Goal: Task Accomplishment & Management: Manage account settings

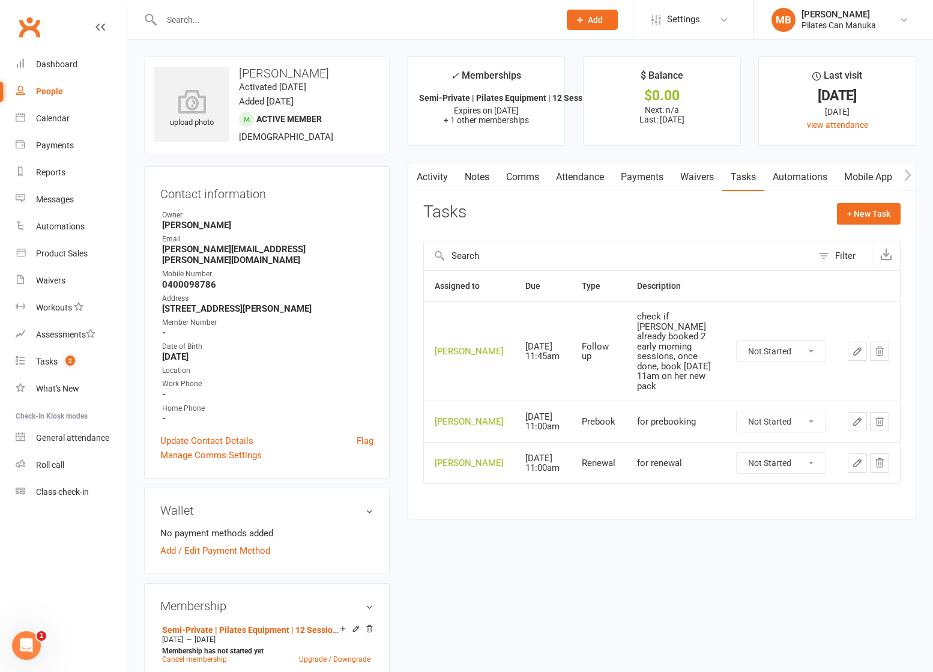
click at [282, 21] on input "text" at bounding box center [354, 19] width 393 height 17
click at [347, 25] on input "text" at bounding box center [354, 19] width 393 height 17
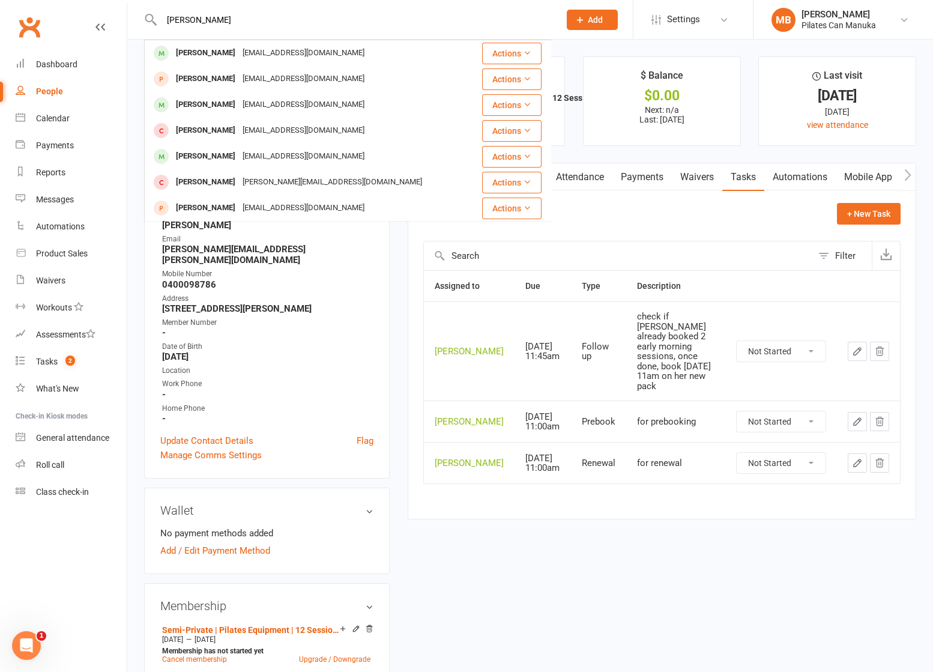
type input "corsini"
click at [282, 50] on div "[EMAIL_ADDRESS][DOMAIN_NAME]" at bounding box center [303, 52] width 129 height 17
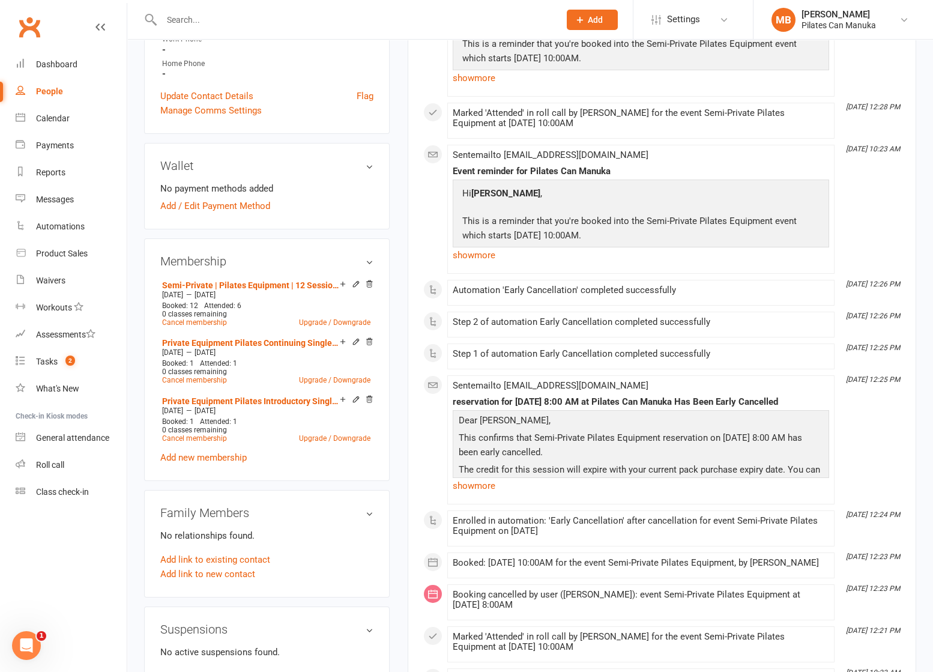
scroll to position [360, 0]
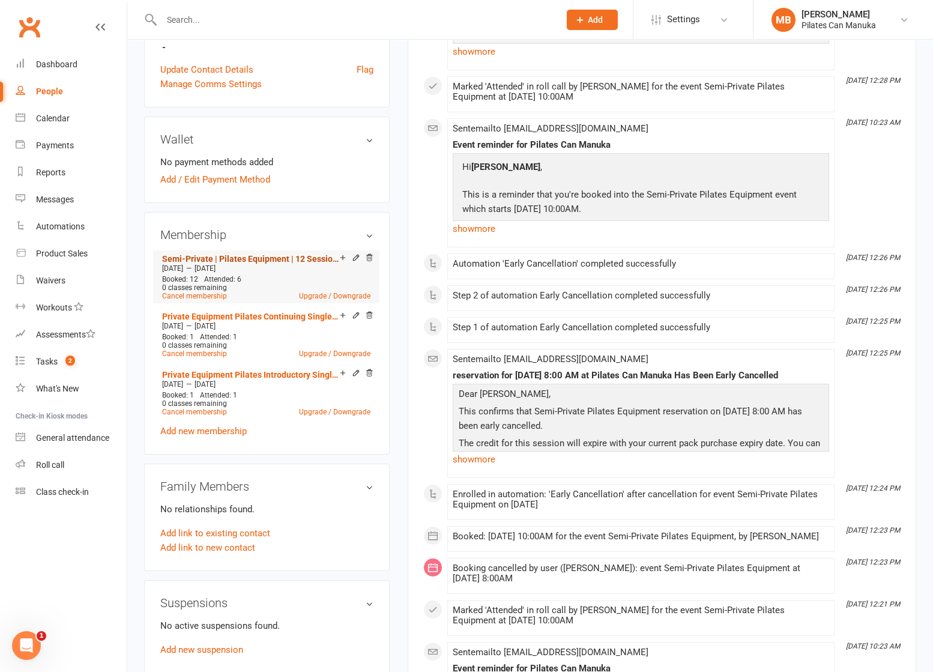
click at [262, 256] on link "Semi-Private | Pilates Equipment | 12 Sessions" at bounding box center [251, 259] width 178 height 10
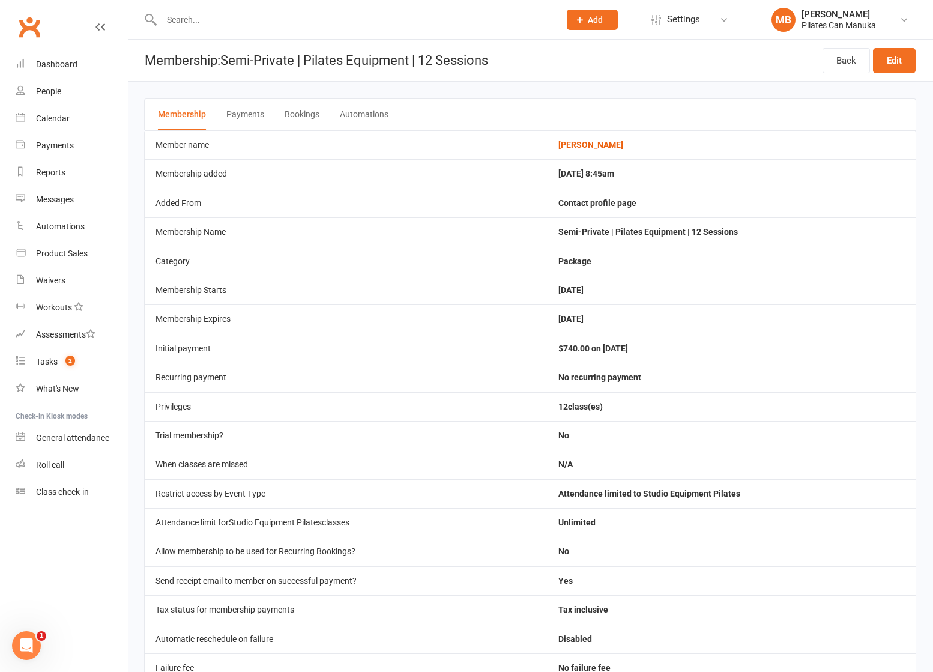
click at [298, 116] on button "Bookings" at bounding box center [302, 114] width 35 height 31
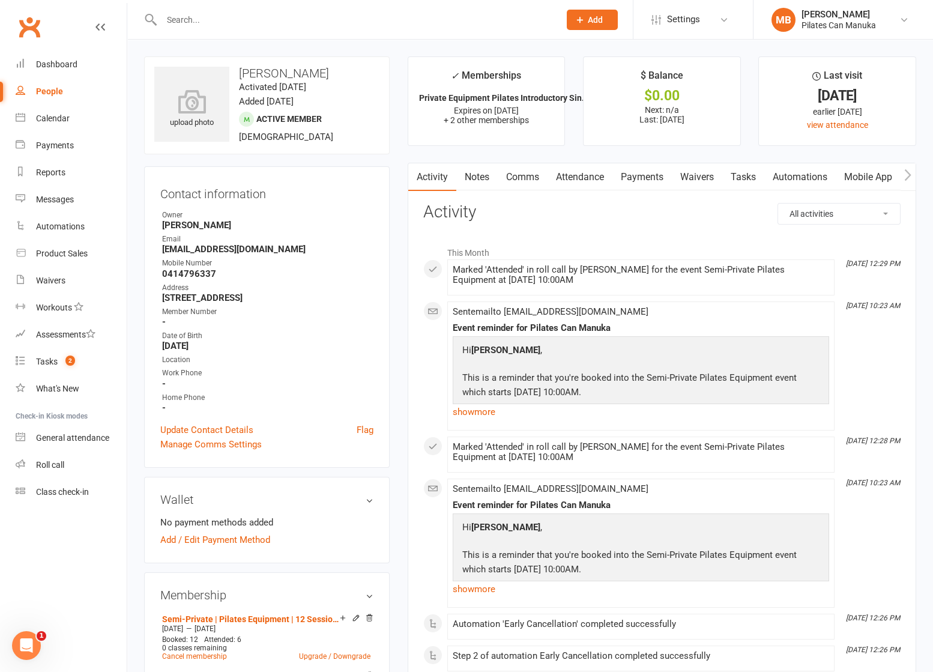
click at [592, 167] on link "Attendance" at bounding box center [580, 177] width 65 height 28
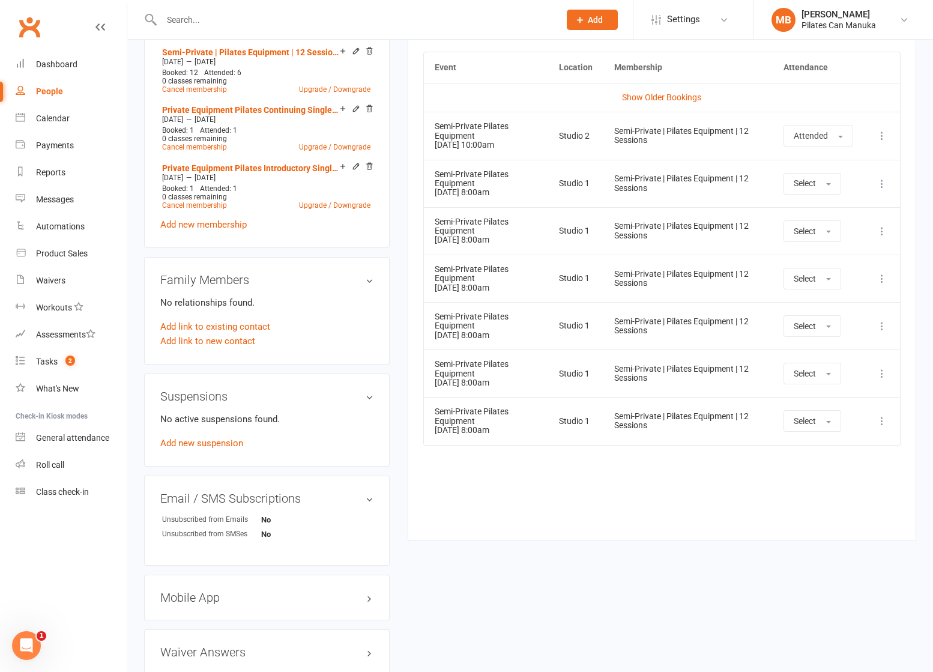
scroll to position [540, 0]
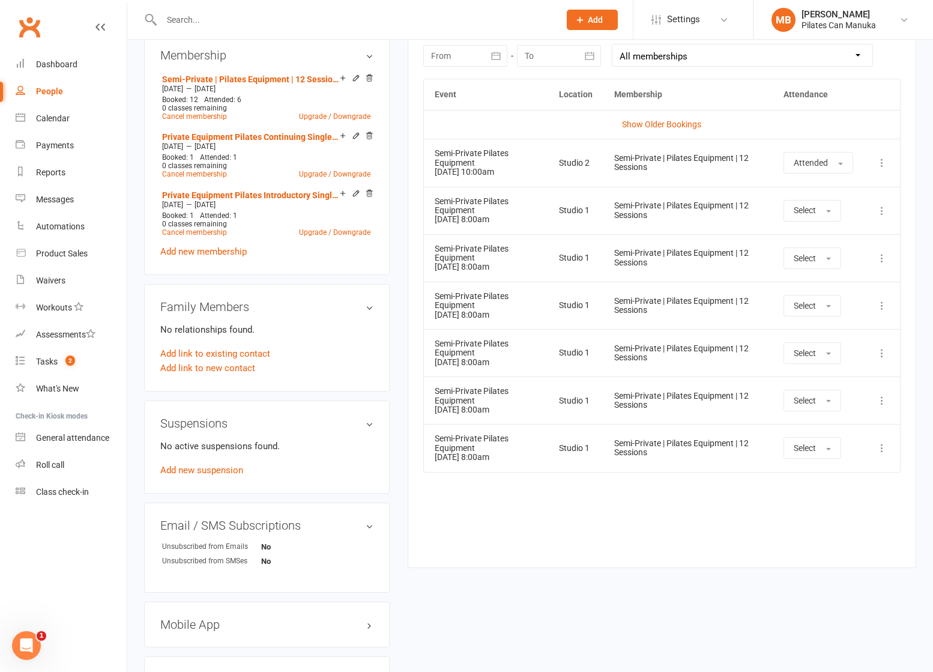
click at [887, 256] on icon at bounding box center [882, 258] width 12 height 12
click at [838, 329] on link "Remove booking" at bounding box center [829, 330] width 119 height 24
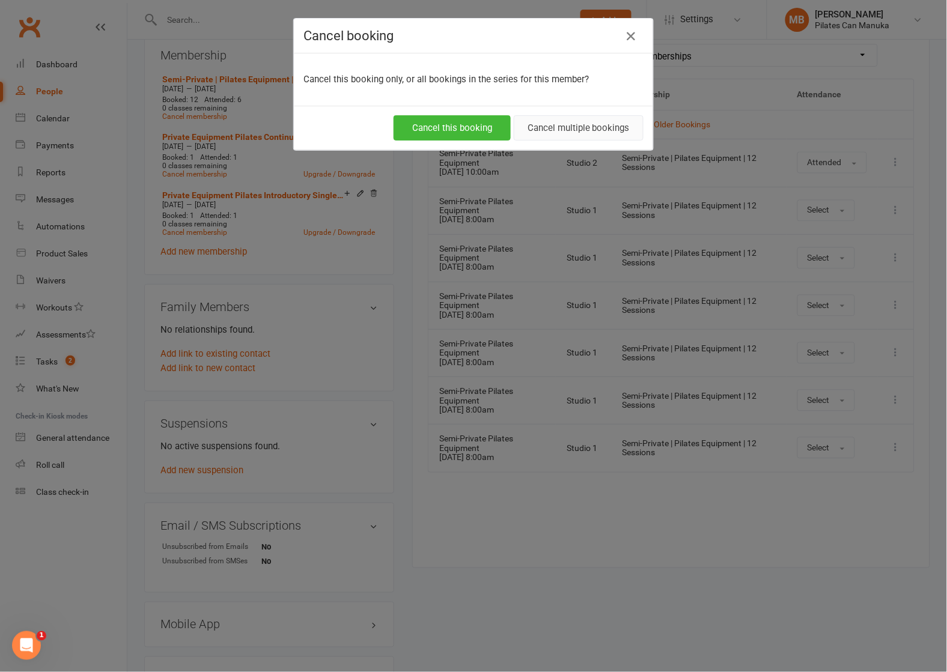
click at [592, 130] on button "Cancel multiple bookings" at bounding box center [578, 127] width 130 height 25
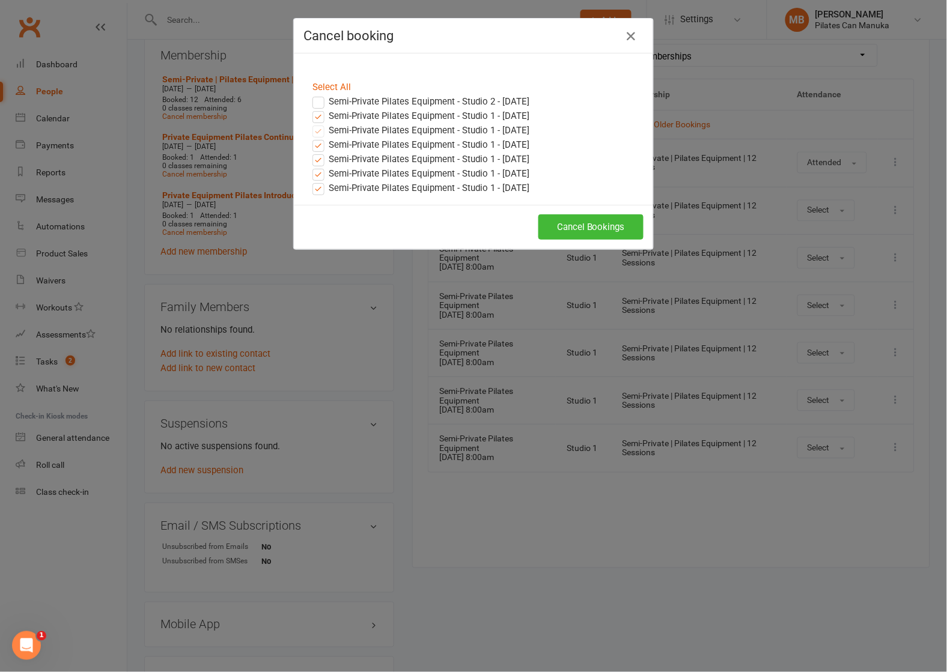
drag, startPoint x: 312, startPoint y: 116, endPoint x: 384, endPoint y: 178, distance: 94.5
click at [312, 117] on label "Semi-Private Pilates Equipment - Studio 1 - Sep 27, 2025" at bounding box center [420, 116] width 217 height 14
click at [311, 109] on input "Semi-Private Pilates Equipment - Studio 1 - Sep 27, 2025" at bounding box center [307, 109] width 8 height 0
click at [611, 224] on button "Cancel Bookings" at bounding box center [590, 226] width 105 height 25
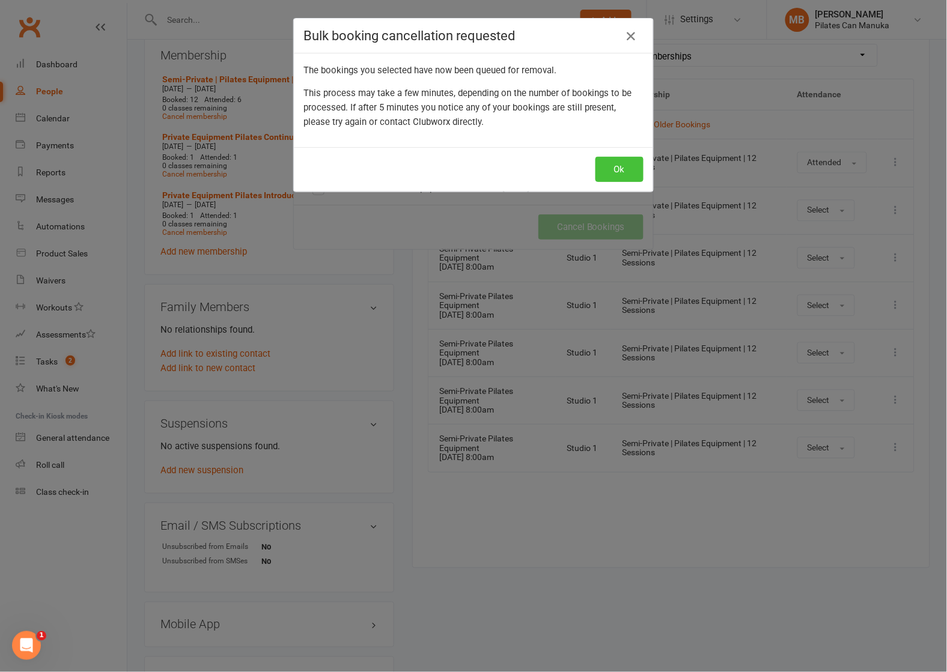
click at [618, 167] on button "Ok" at bounding box center [619, 169] width 48 height 25
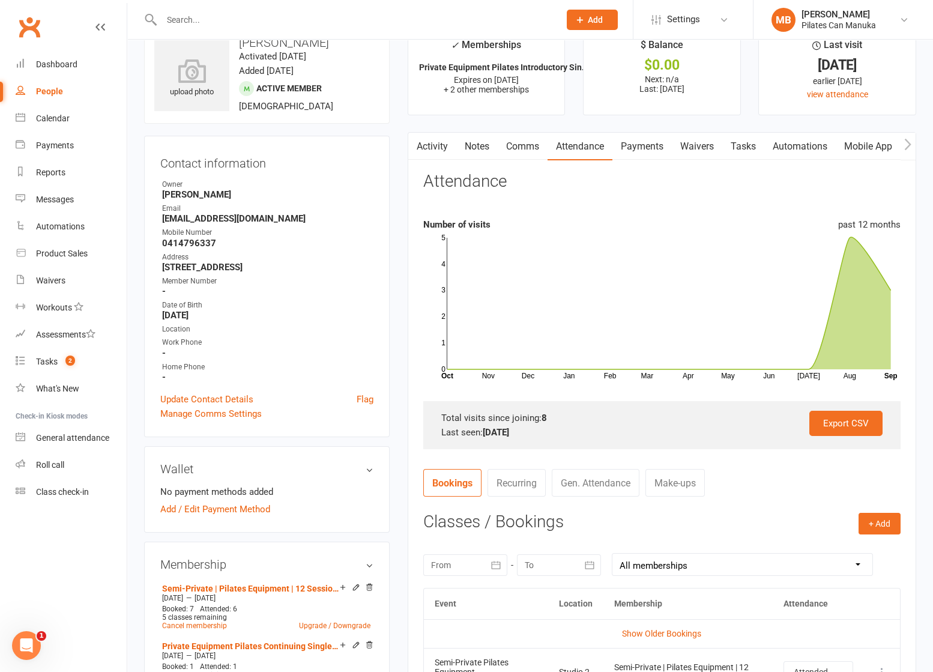
scroll to position [0, 0]
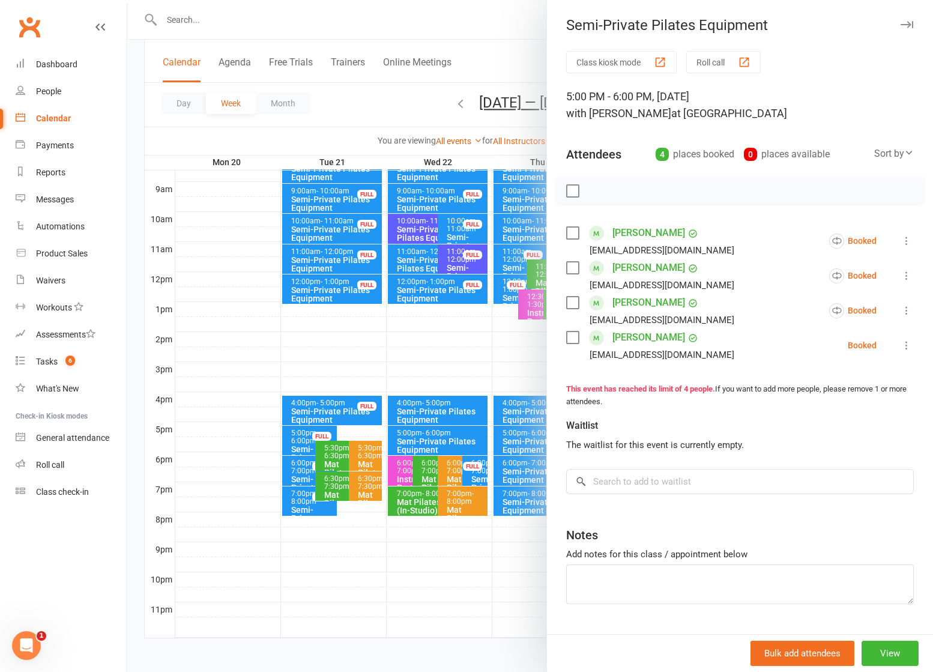
click at [402, 85] on div at bounding box center [530, 336] width 806 height 672
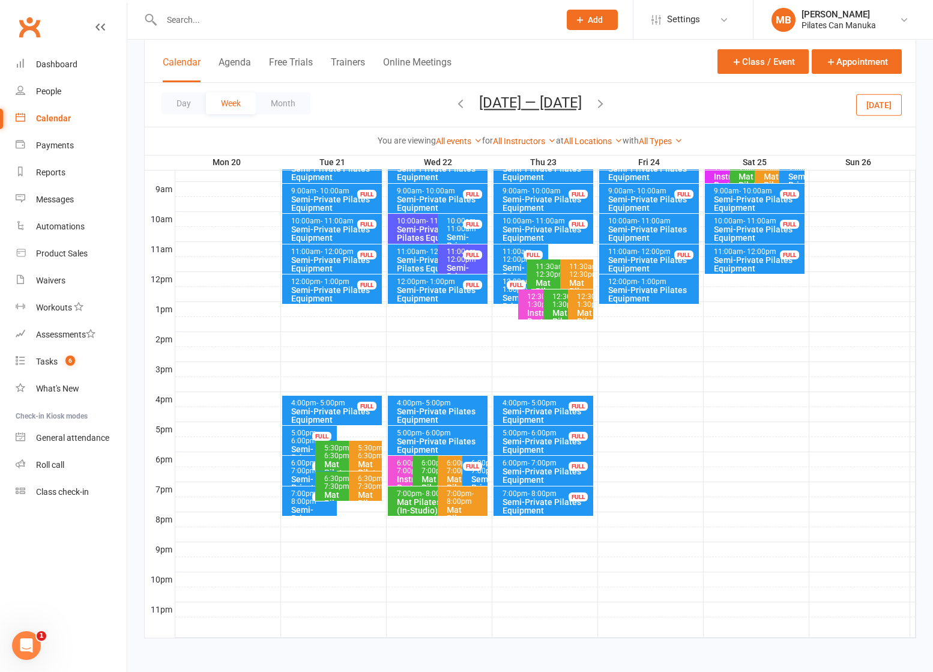
click at [501, 100] on button "[DATE] — [DATE]" at bounding box center [530, 102] width 103 height 17
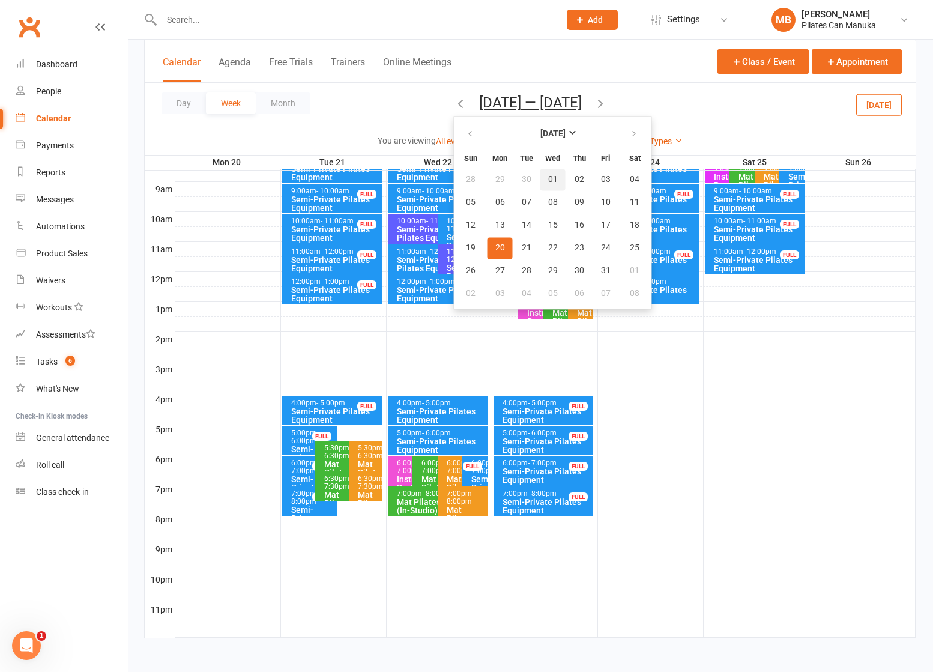
click at [548, 175] on span "01" at bounding box center [553, 180] width 10 height 10
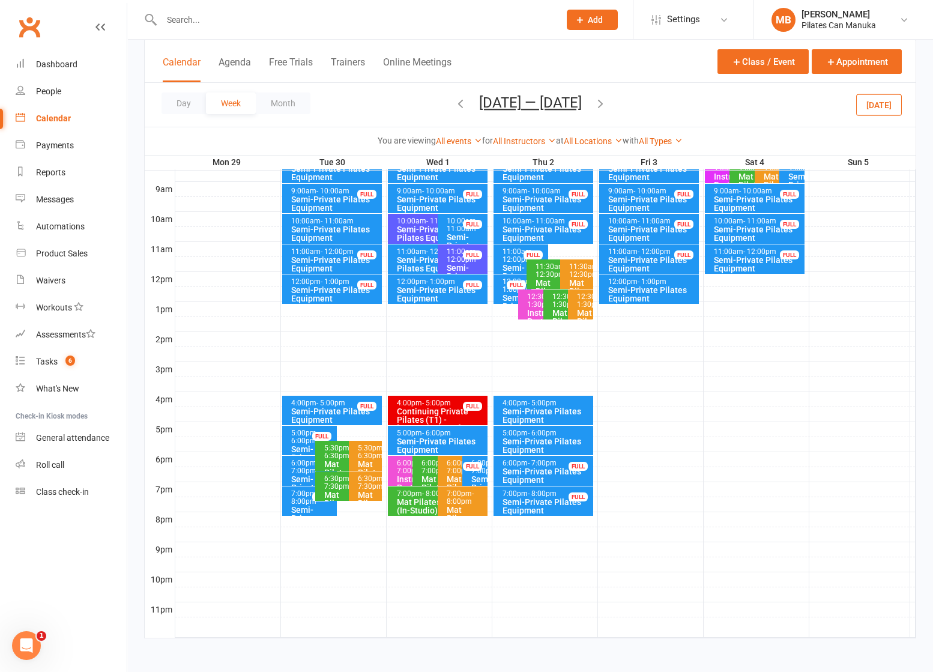
click at [405, 234] on div "Semi-Private Pilates Equipment" at bounding box center [434, 233] width 77 height 17
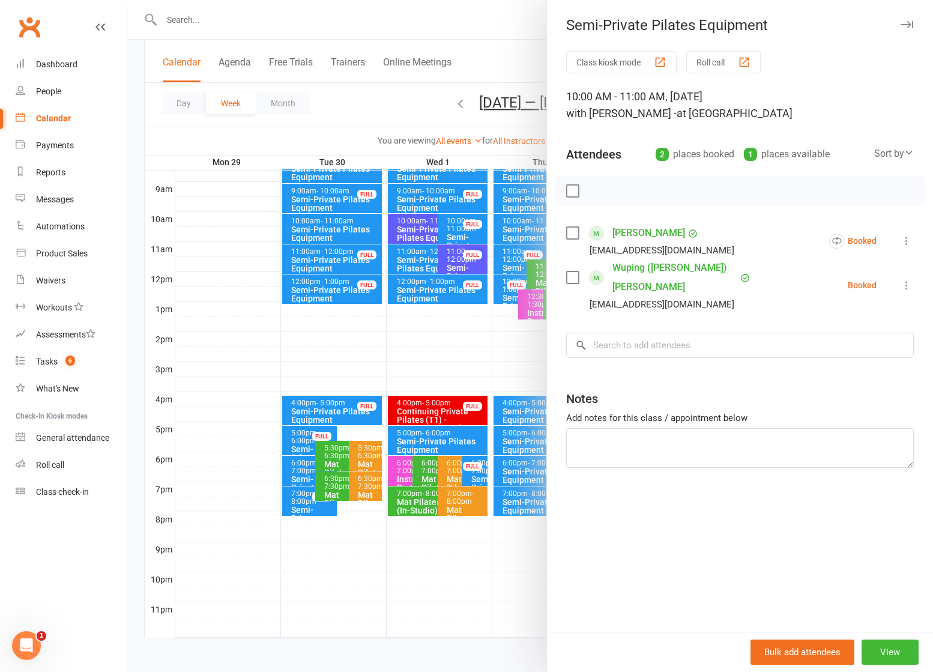
click at [411, 228] on div at bounding box center [530, 336] width 806 height 672
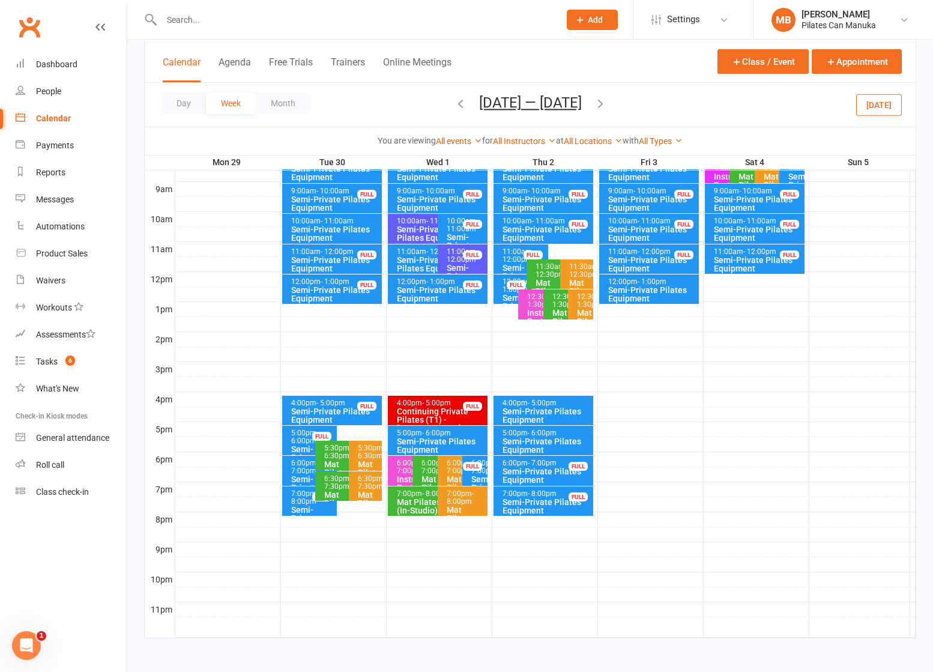
click at [456, 228] on span "- 11:00am" at bounding box center [462, 225] width 31 height 16
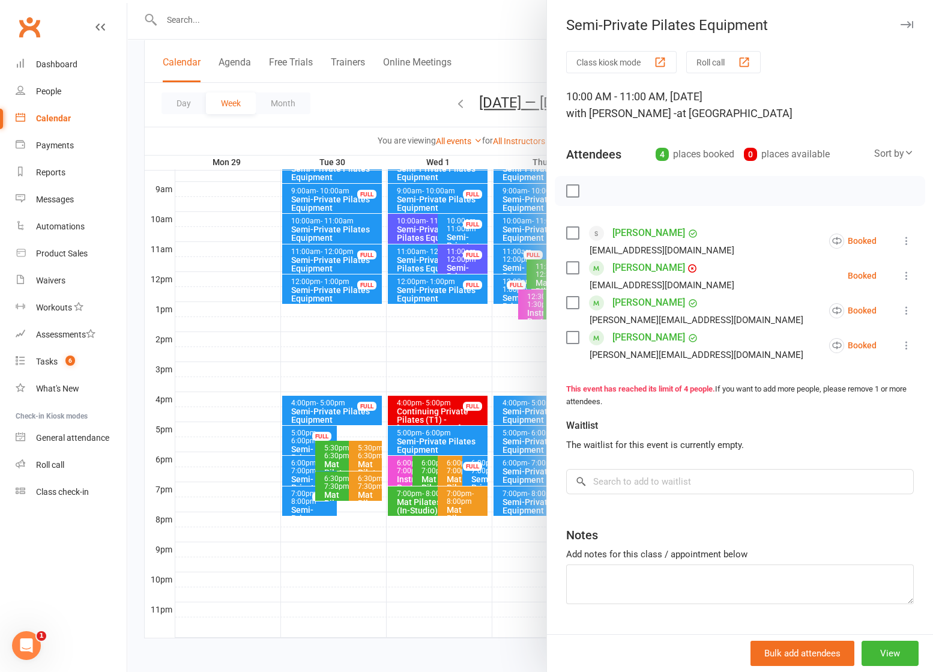
click at [410, 226] on div at bounding box center [530, 336] width 806 height 672
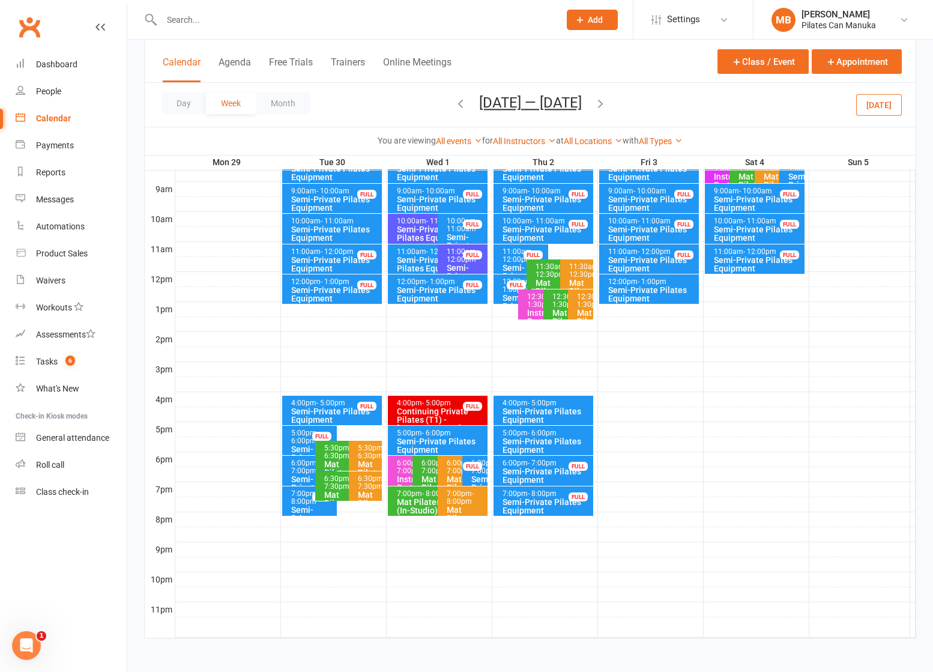
click at [415, 225] on div "Semi-Private Pilates Equipment" at bounding box center [434, 233] width 77 height 17
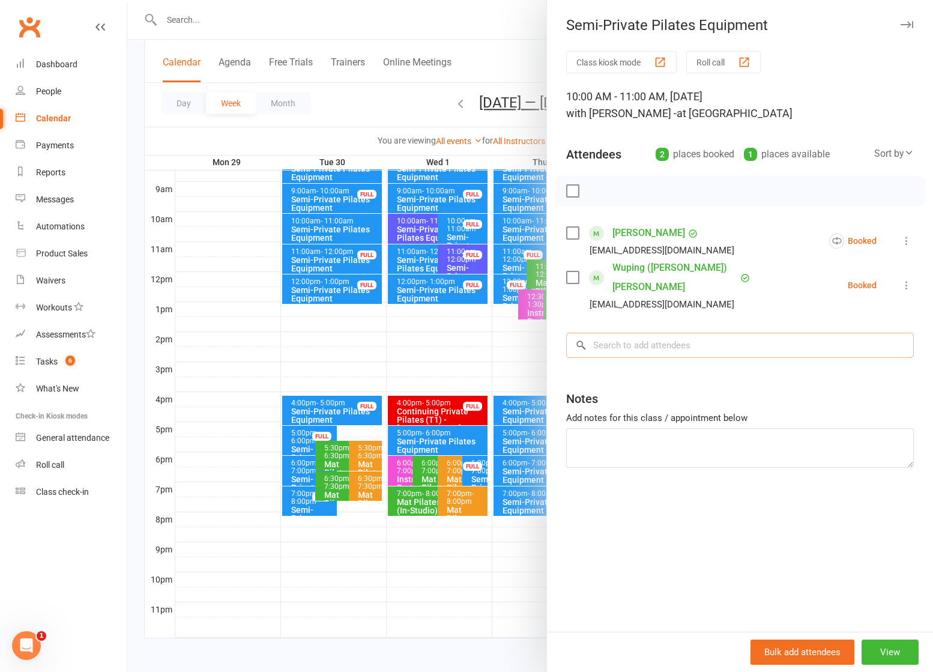
click at [632, 333] on input "search" at bounding box center [740, 345] width 348 height 25
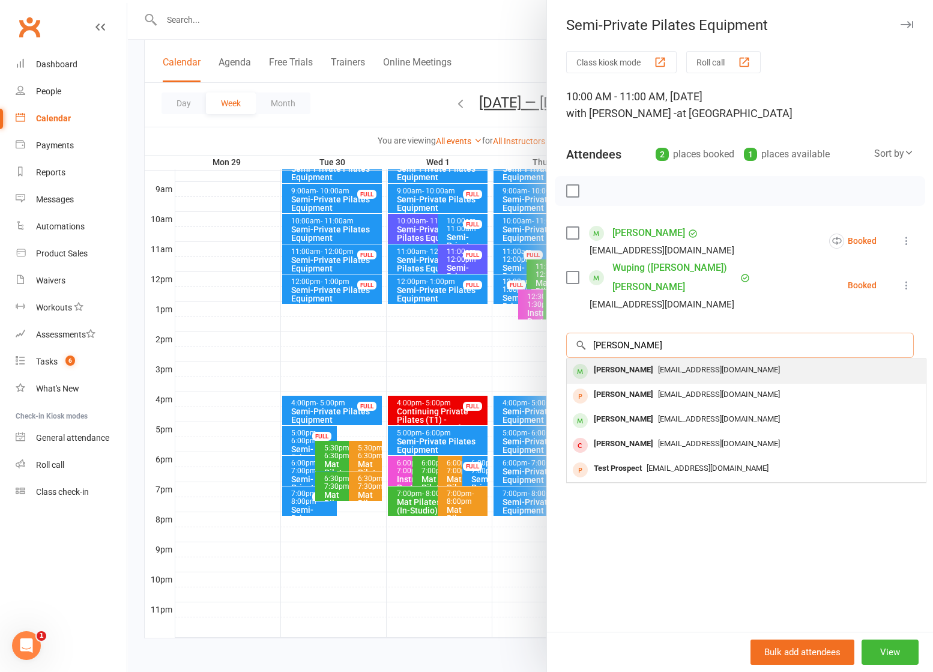
type input "corsini"
click at [694, 362] on div "[EMAIL_ADDRESS][DOMAIN_NAME]" at bounding box center [747, 370] width 350 height 17
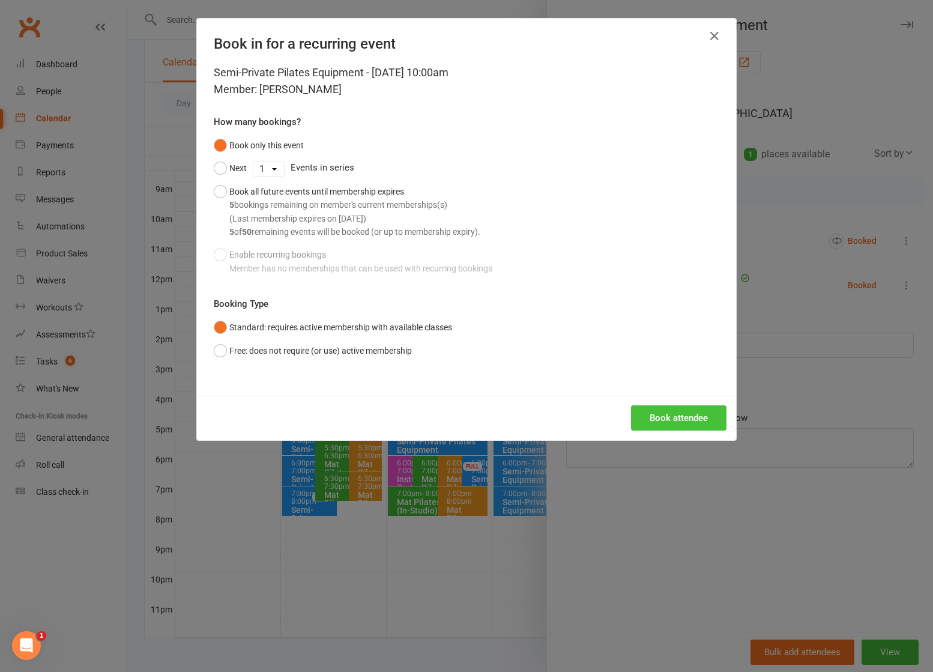
click at [679, 419] on button "Book attendee" at bounding box center [678, 417] width 95 height 25
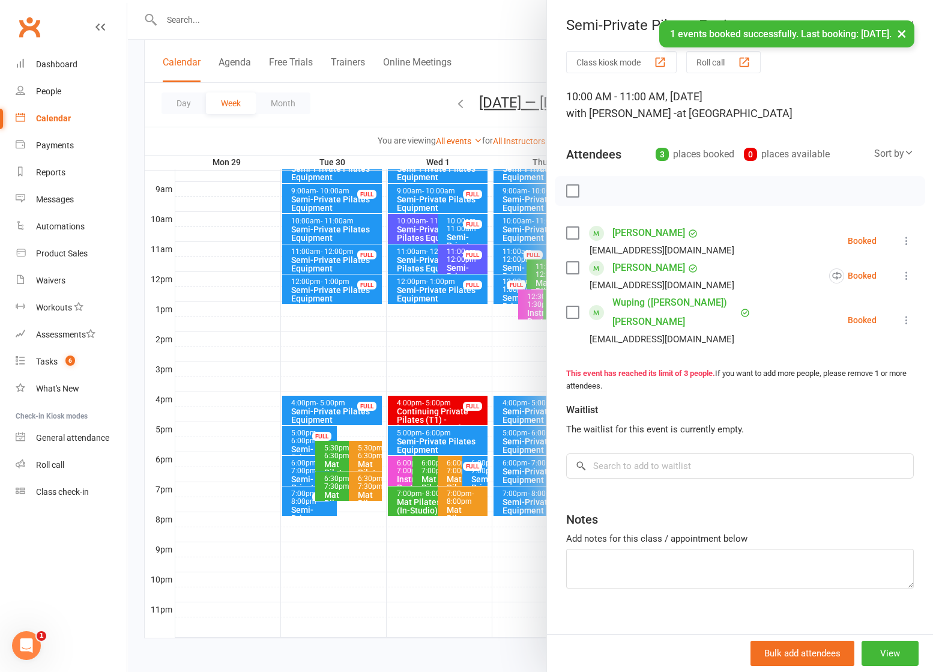
click at [408, 105] on div at bounding box center [530, 336] width 806 height 672
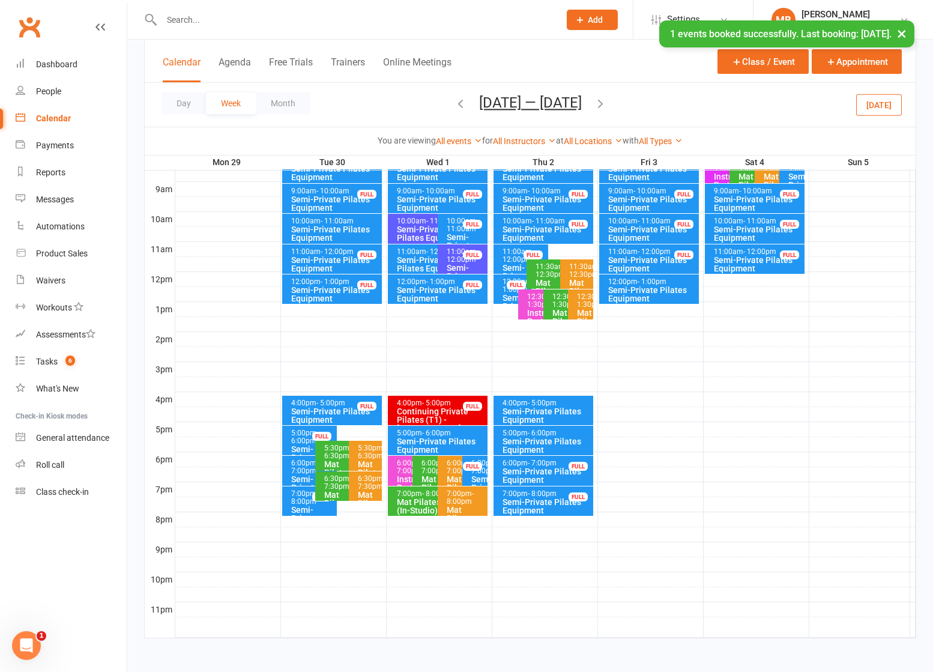
click at [412, 225] on div "Semi-Private Pilates Equipment" at bounding box center [434, 233] width 77 height 17
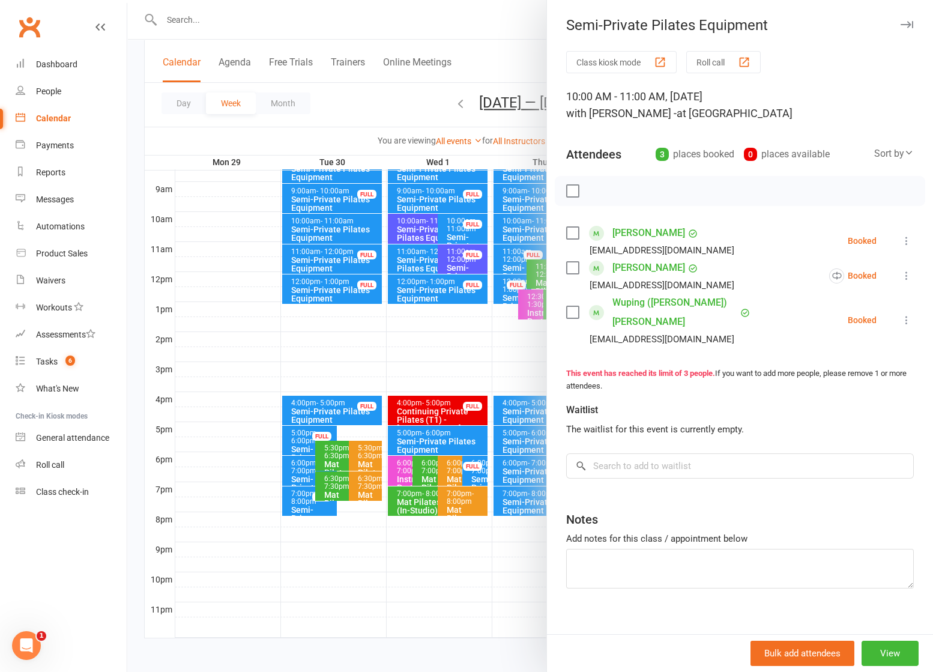
click at [422, 81] on div at bounding box center [530, 336] width 806 height 672
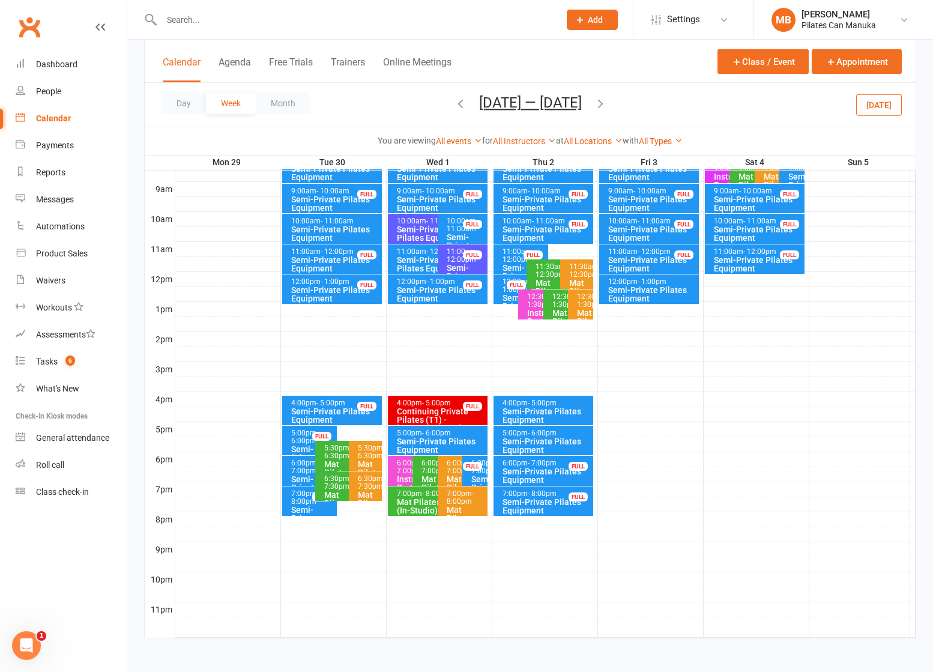
click at [607, 102] on icon "button" at bounding box center [600, 103] width 13 height 13
click at [412, 221] on div "10:00am - 11:00am" at bounding box center [434, 221] width 77 height 8
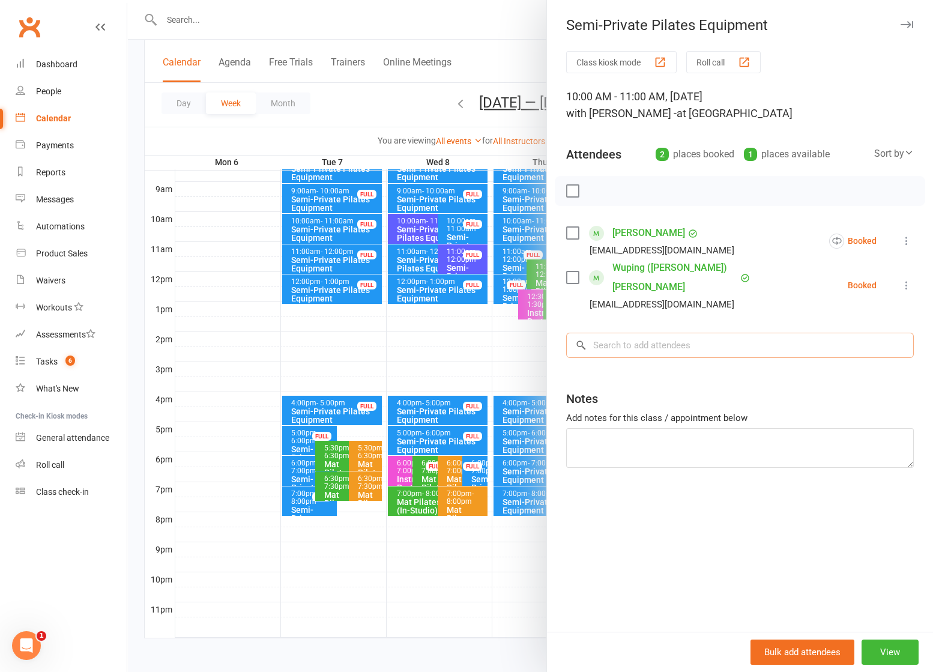
click at [647, 333] on input "search" at bounding box center [740, 345] width 348 height 25
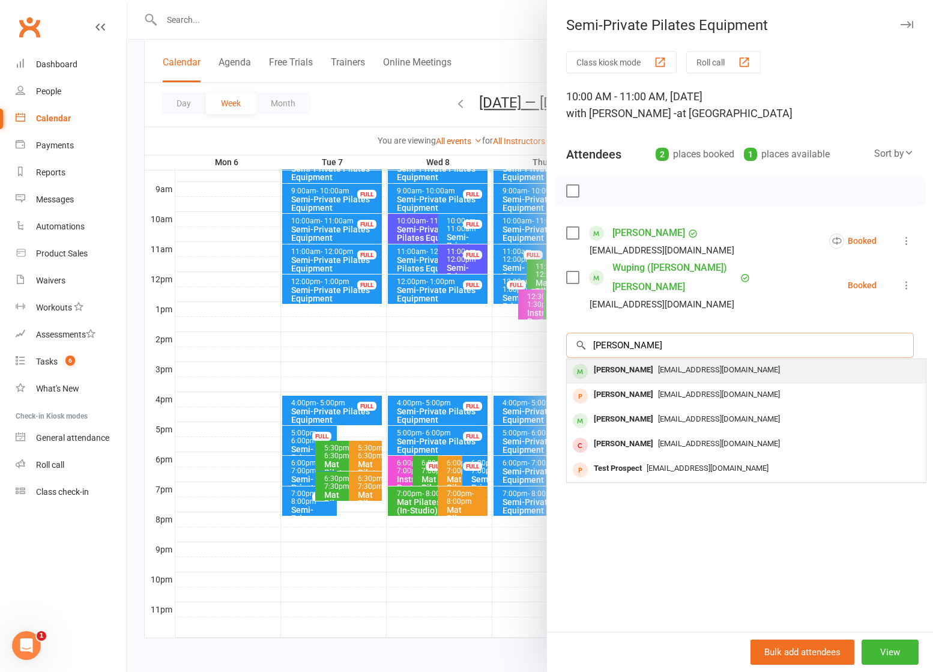
type input "corsini"
click at [624, 362] on div "[PERSON_NAME]" at bounding box center [623, 370] width 69 height 17
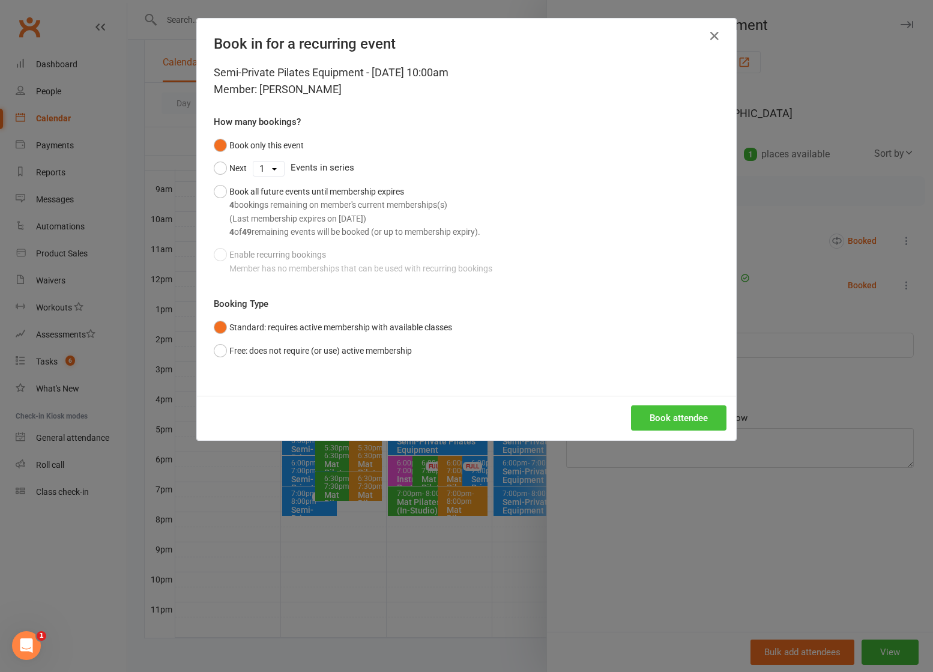
drag, startPoint x: 661, startPoint y: 411, endPoint x: 644, endPoint y: 351, distance: 61.8
click at [661, 413] on button "Book attendee" at bounding box center [678, 417] width 95 height 25
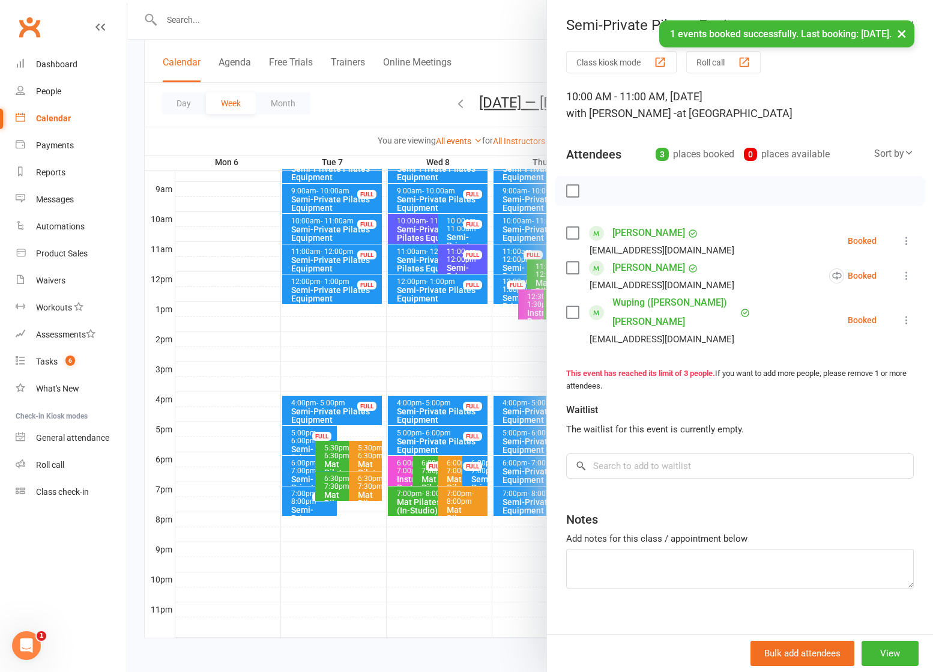
click at [426, 113] on div at bounding box center [530, 336] width 806 height 672
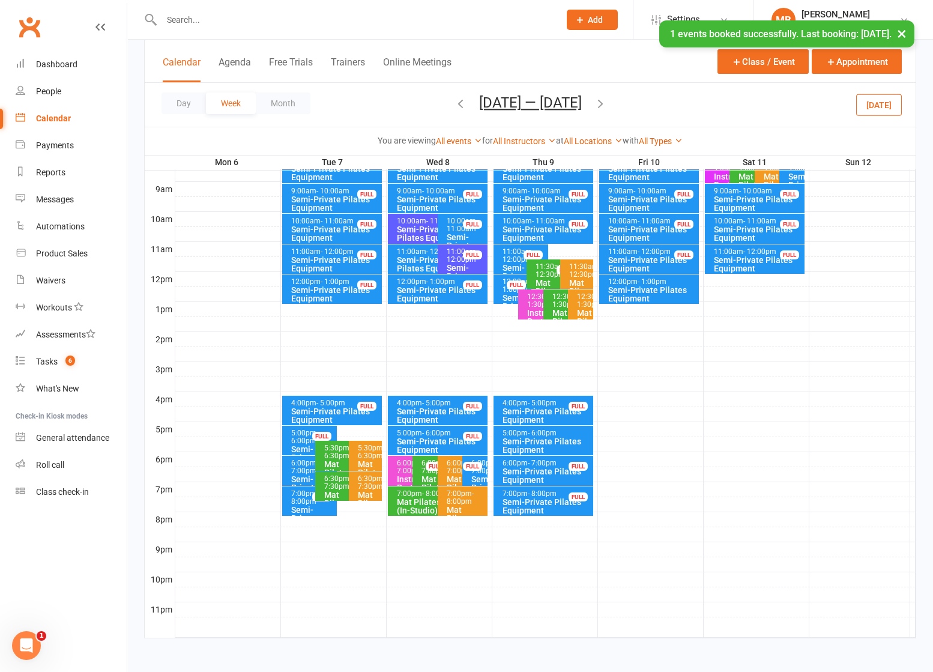
click at [601, 102] on icon "button" at bounding box center [600, 103] width 13 height 13
click at [411, 226] on div "Semi-Private Pilates Equipment" at bounding box center [434, 233] width 77 height 17
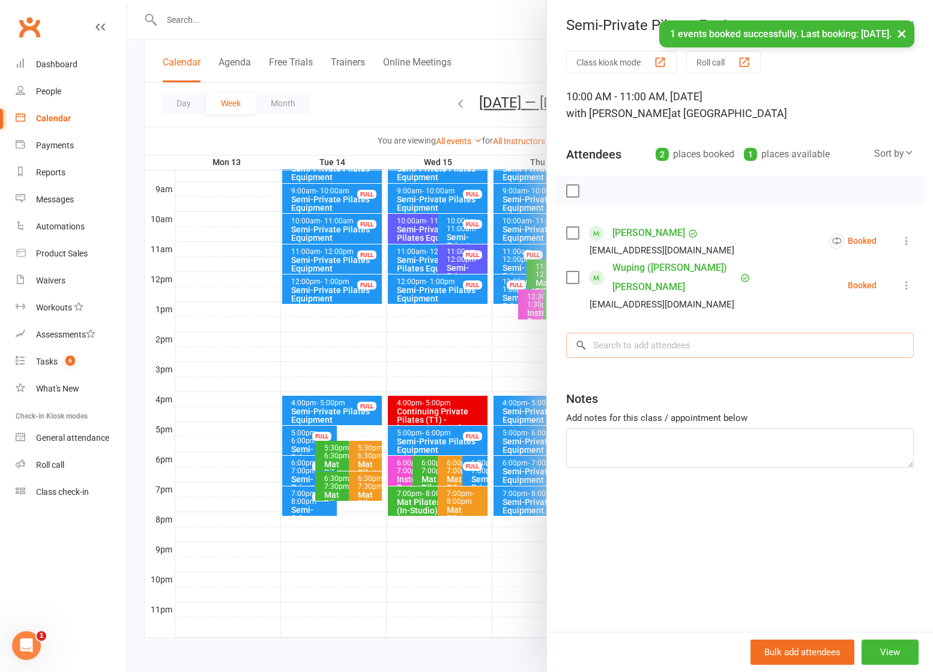
click at [686, 333] on input "search" at bounding box center [740, 345] width 348 height 25
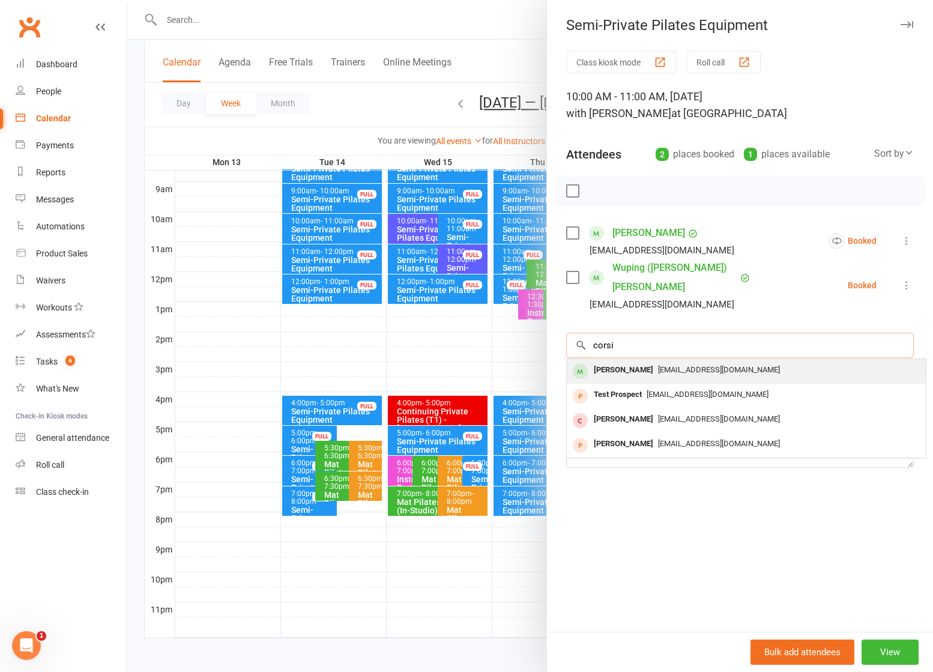
type input "corsi"
click at [608, 362] on div "[PERSON_NAME]" at bounding box center [623, 370] width 69 height 17
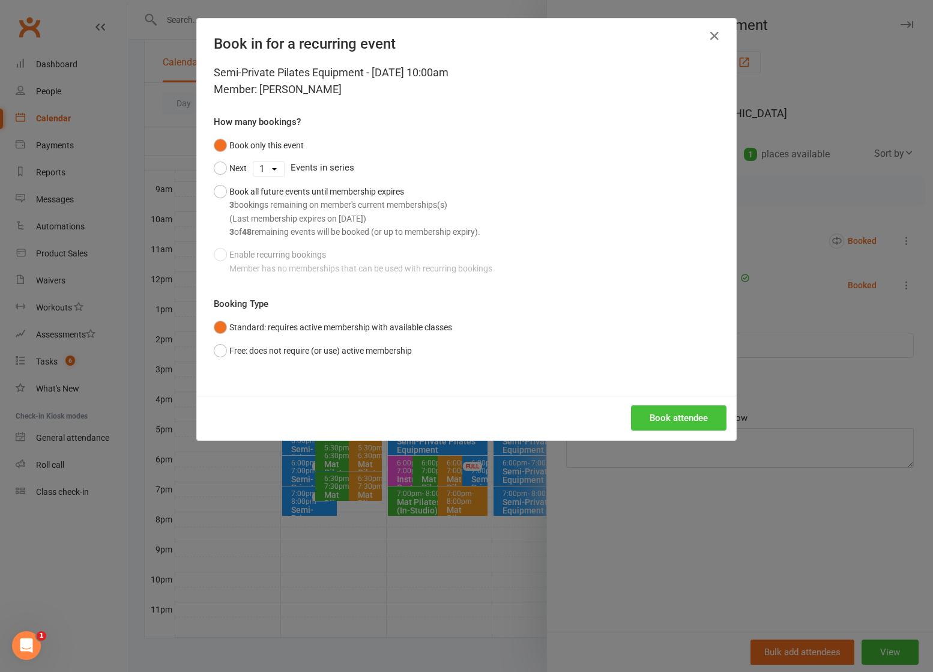
click at [672, 422] on button "Book attendee" at bounding box center [678, 417] width 95 height 25
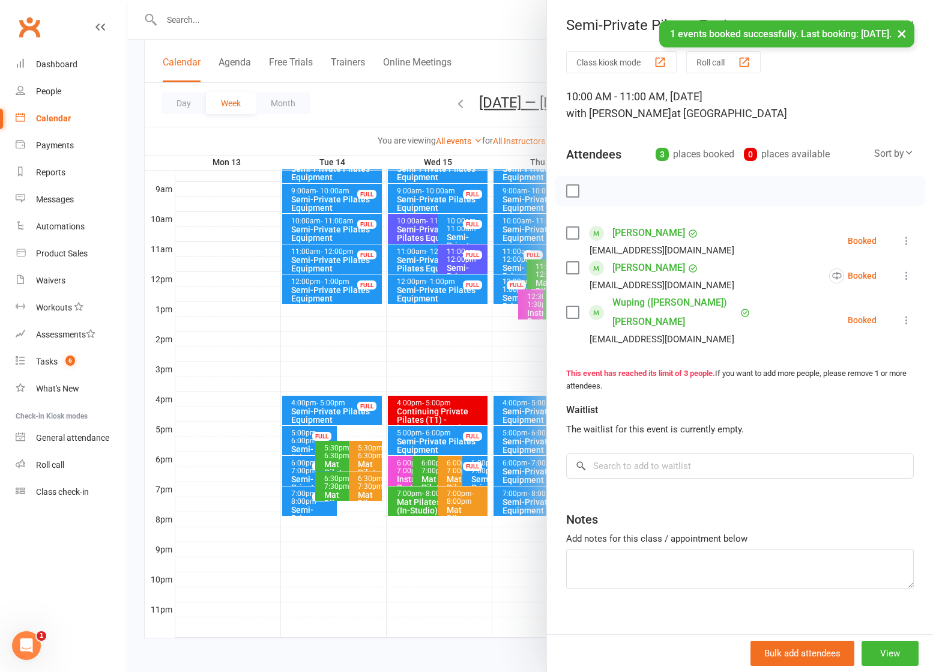
click at [407, 102] on div at bounding box center [530, 336] width 806 height 672
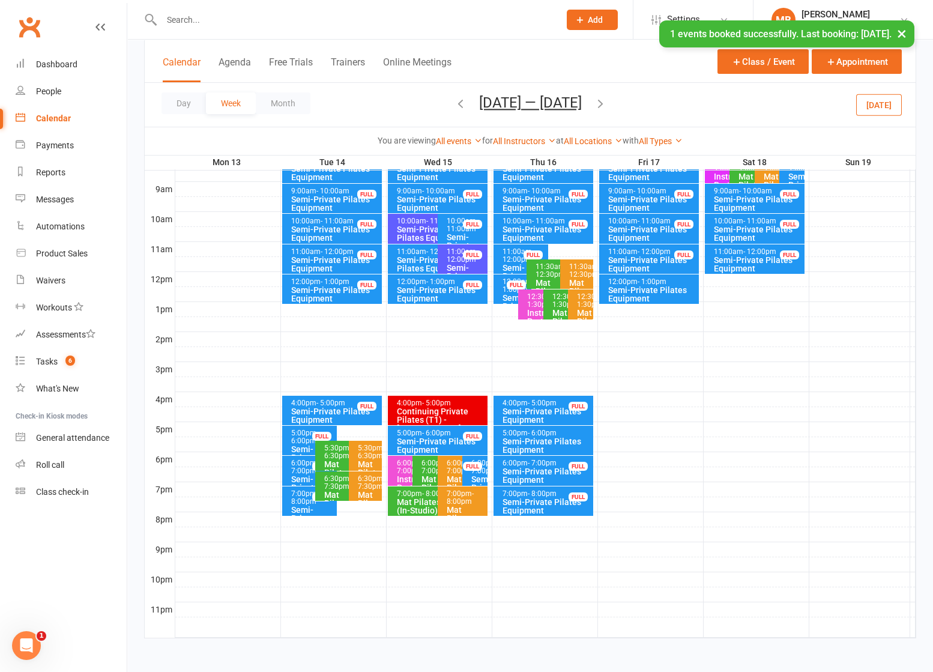
click at [607, 100] on icon "button" at bounding box center [600, 103] width 13 height 13
click at [401, 219] on div "10:00am - 11:00am" at bounding box center [434, 221] width 77 height 8
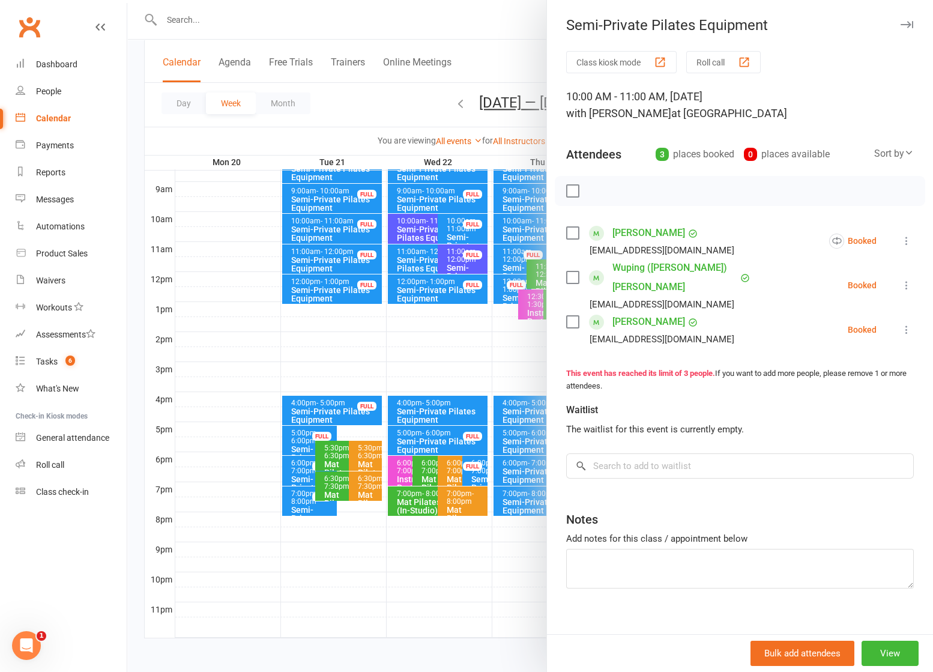
click at [456, 224] on div at bounding box center [530, 336] width 806 height 672
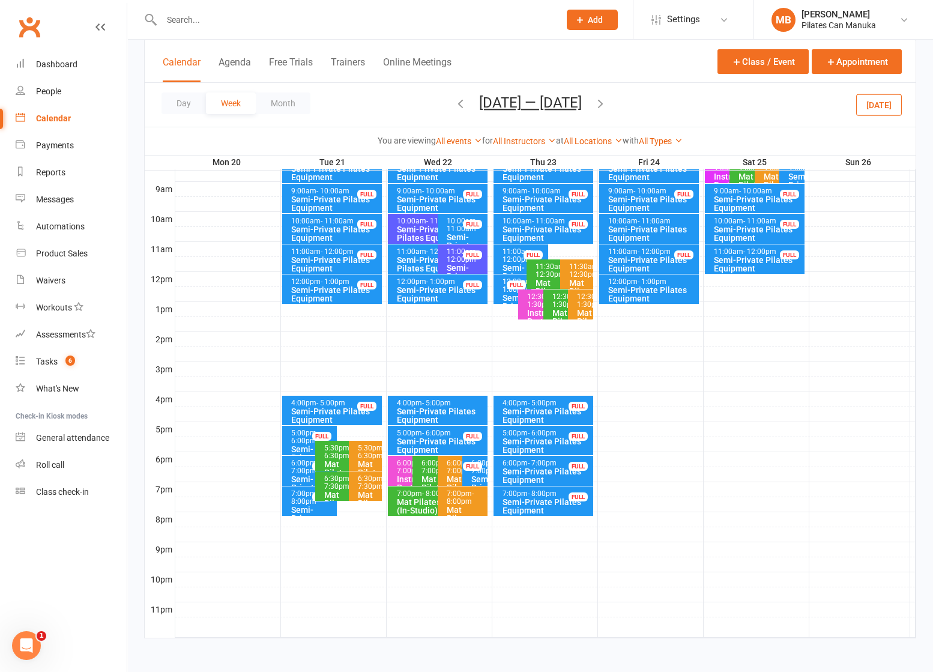
click at [419, 226] on div "Semi-Private Pilates Equipment" at bounding box center [434, 233] width 77 height 17
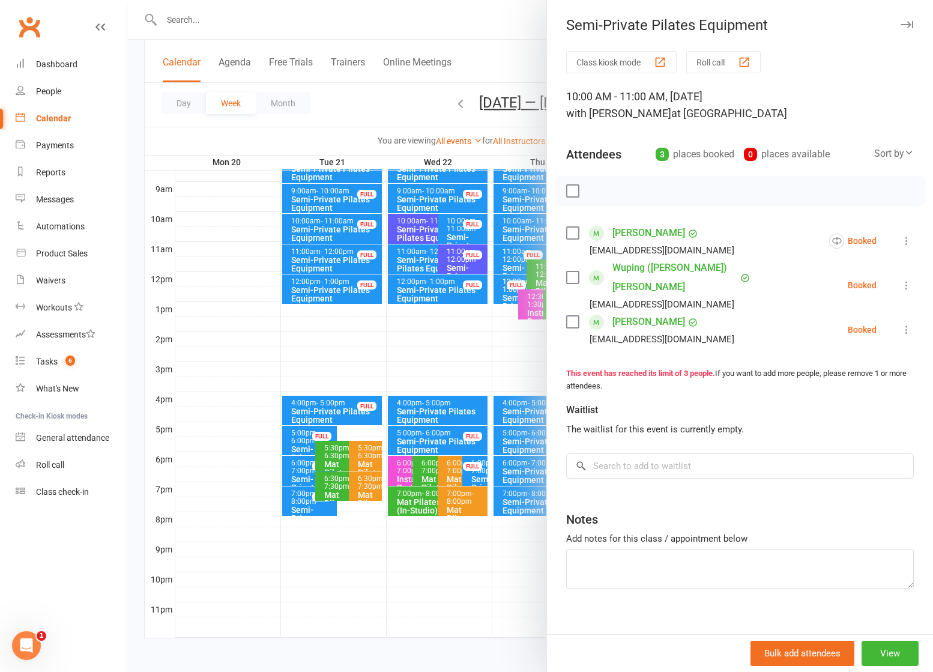
click at [357, 97] on div at bounding box center [530, 336] width 806 height 672
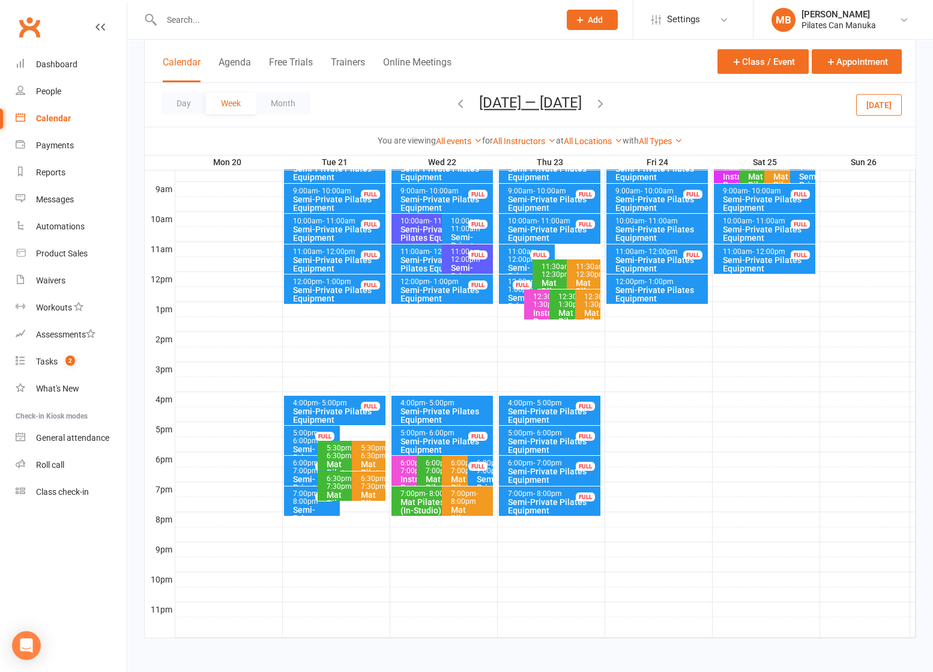
click at [422, 225] on div "Semi-Private Pilates Equipment" at bounding box center [439, 233] width 79 height 17
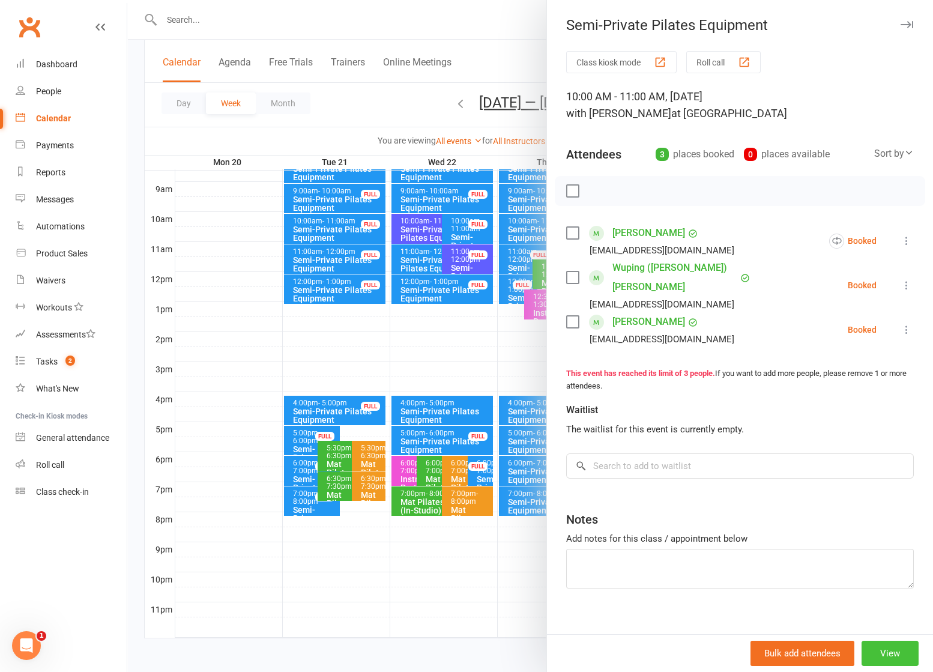
click at [888, 649] on button "View" at bounding box center [890, 653] width 57 height 25
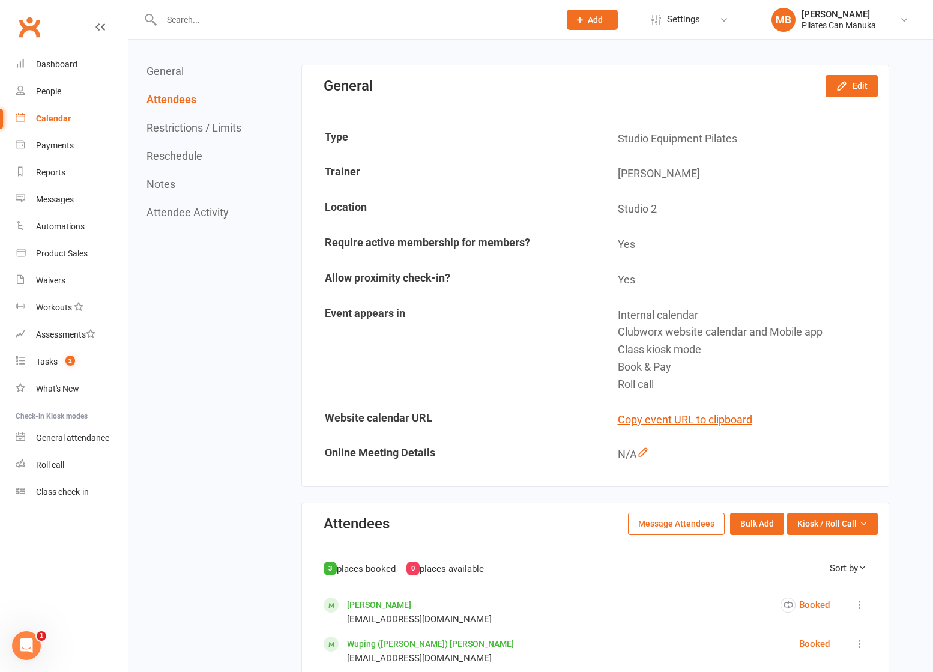
scroll to position [90, 0]
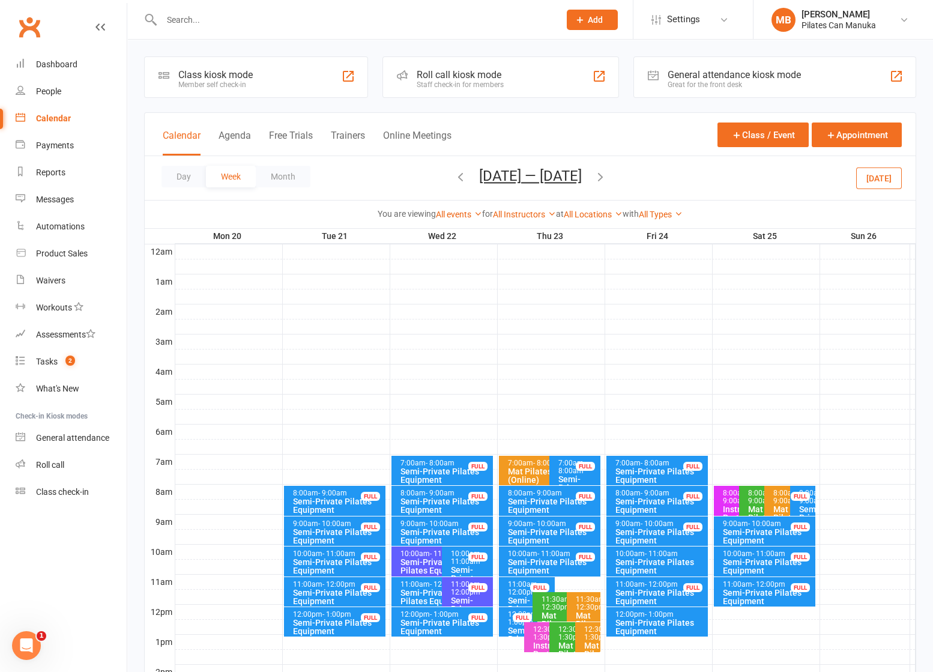
scroll to position [180, 0]
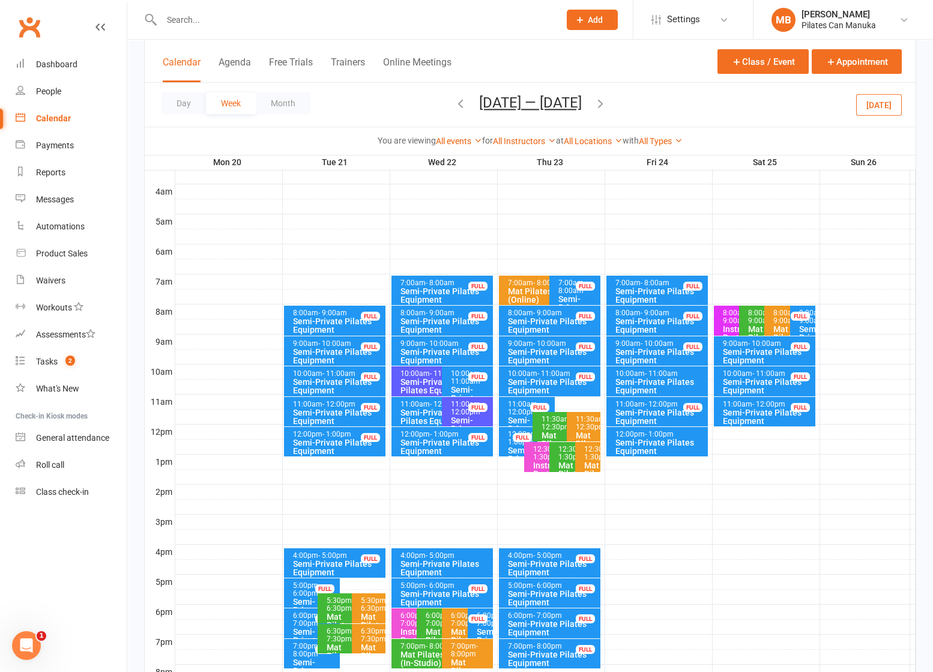
click at [462, 374] on div "10:00am - 11:00am" at bounding box center [470, 378] width 40 height 16
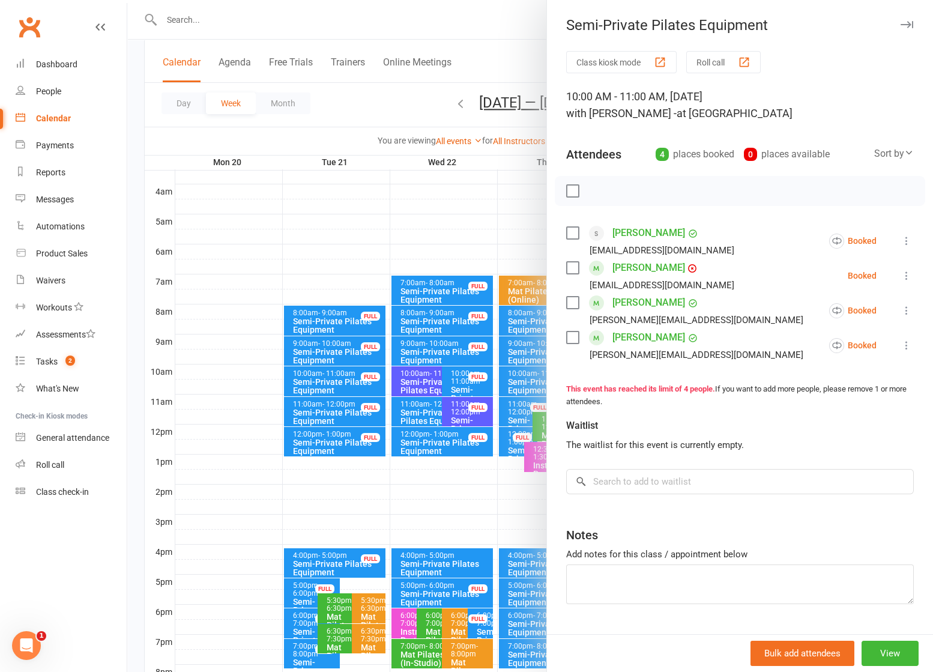
drag, startPoint x: 453, startPoint y: 101, endPoint x: 459, endPoint y: 154, distance: 53.8
click at [453, 101] on div at bounding box center [530, 336] width 806 height 672
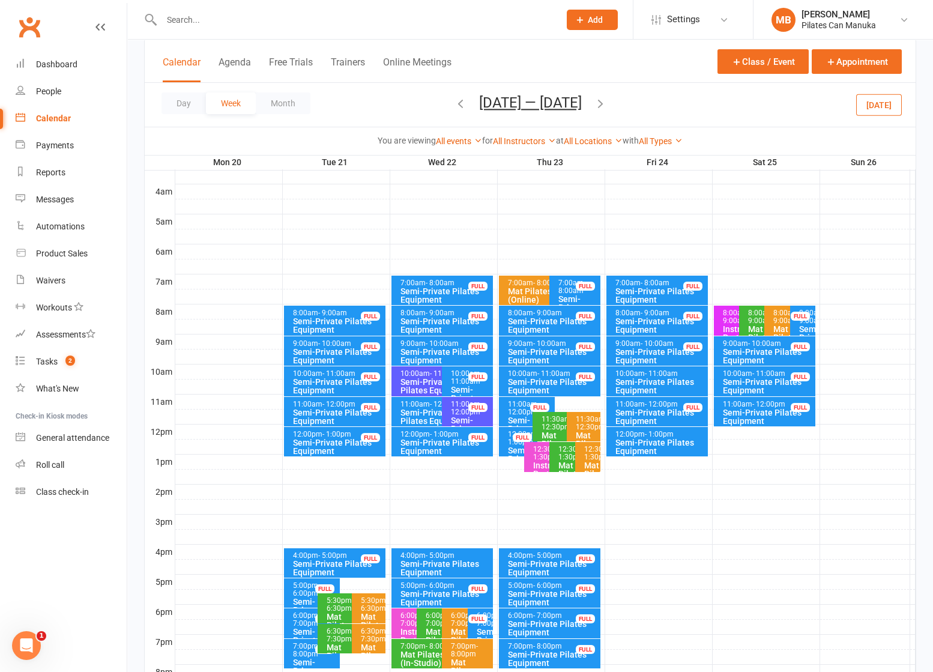
click at [456, 102] on icon "button" at bounding box center [460, 103] width 13 height 13
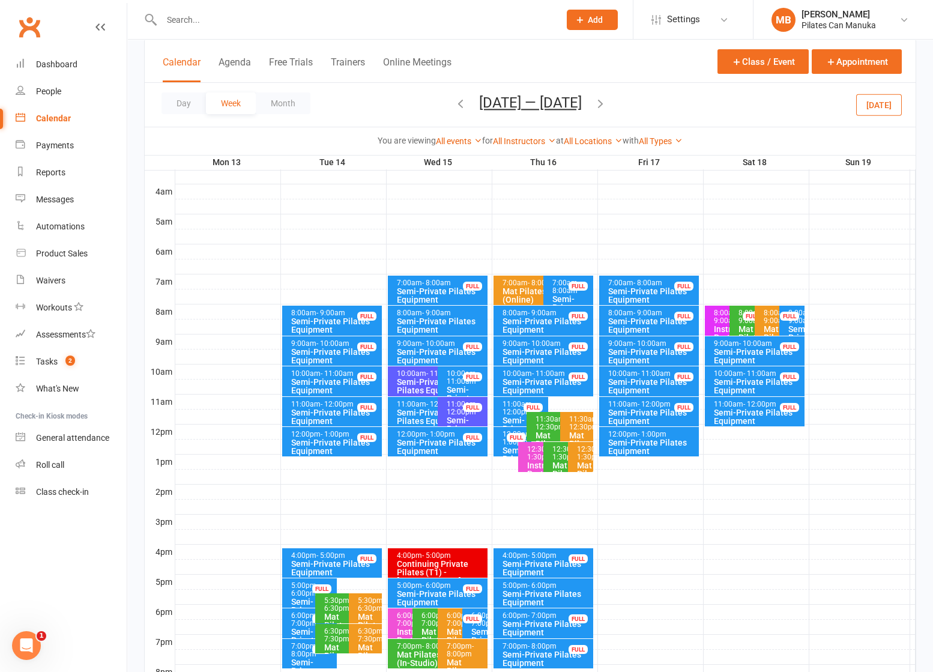
click at [601, 98] on icon "button" at bounding box center [600, 103] width 13 height 13
click at [410, 375] on div "10:00am - 11:00am" at bounding box center [434, 374] width 77 height 8
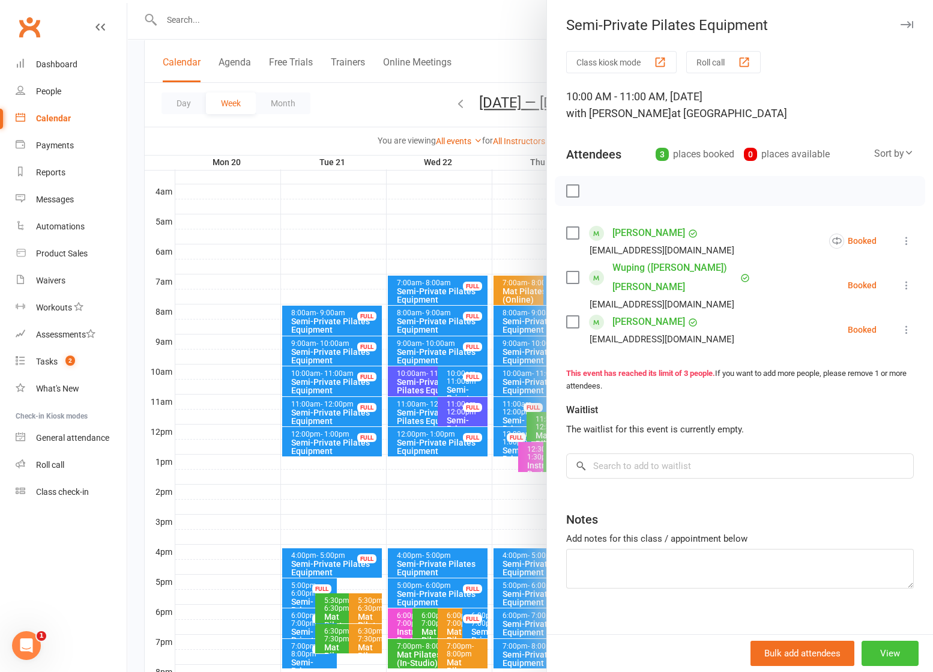
click at [880, 641] on button "View" at bounding box center [890, 653] width 57 height 25
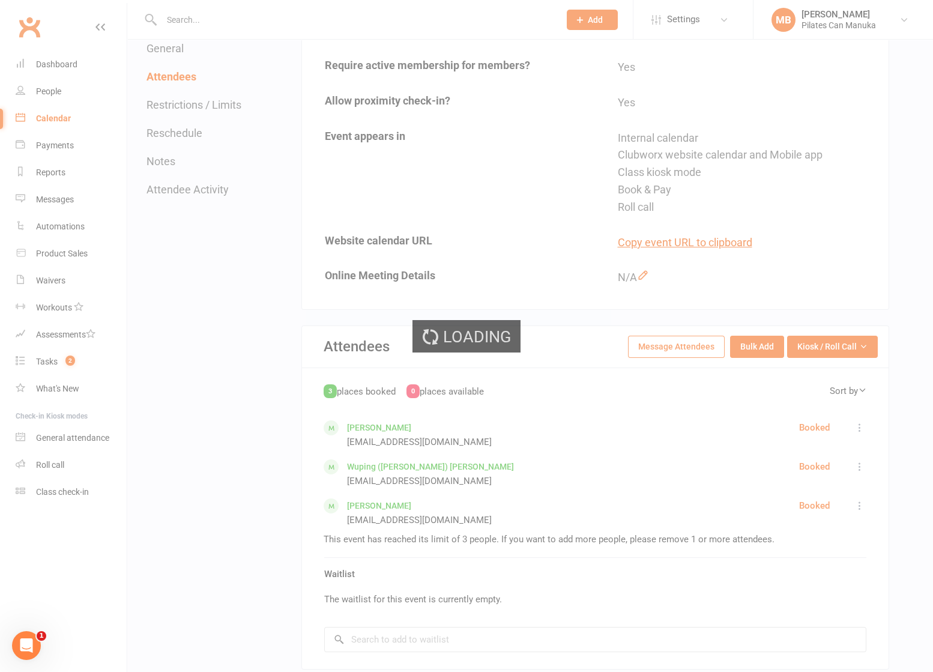
scroll to position [631, 0]
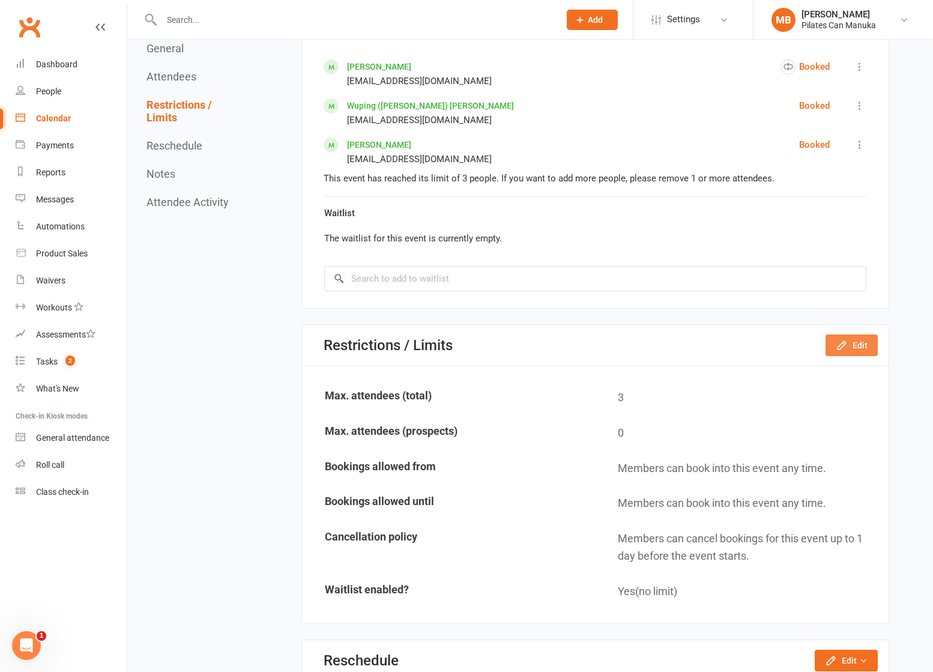
click at [857, 335] on button "Edit" at bounding box center [852, 346] width 52 height 22
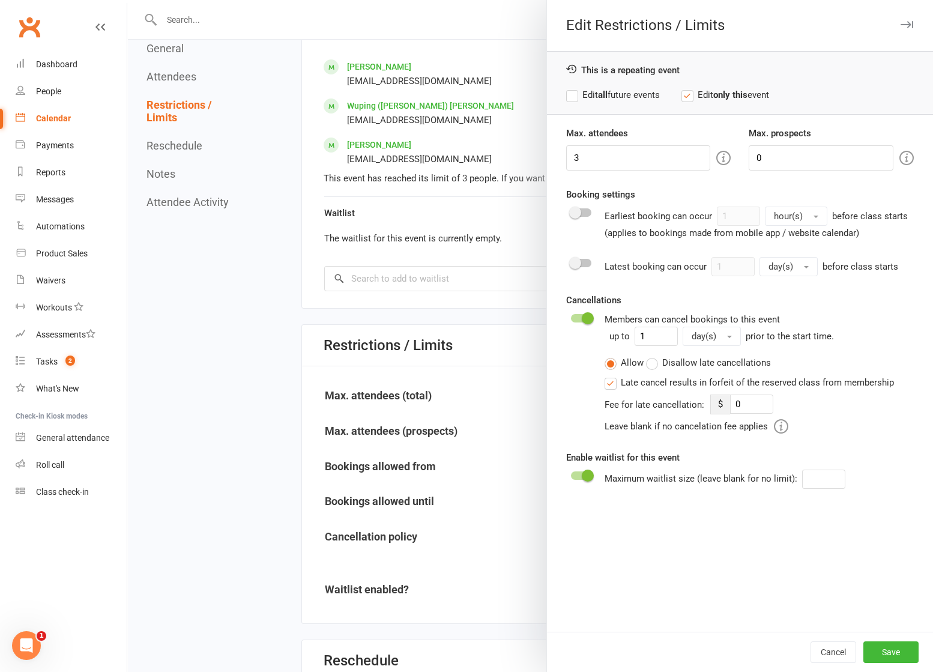
drag, startPoint x: 589, startPoint y: 177, endPoint x: 586, endPoint y: 158, distance: 19.4
click at [578, 170] on div "Max. attendees 3 Max. prospects 0 Booking settings Earliest booking can occur 1…" at bounding box center [740, 379] width 386 height 506
drag, startPoint x: 593, startPoint y: 153, endPoint x: 546, endPoint y: 159, distance: 47.9
click at [547, 153] on div "Max. attendees 3 Max. prospects 0 Booking settings Earliest booking can occur 1…" at bounding box center [740, 379] width 386 height 506
type input "4"
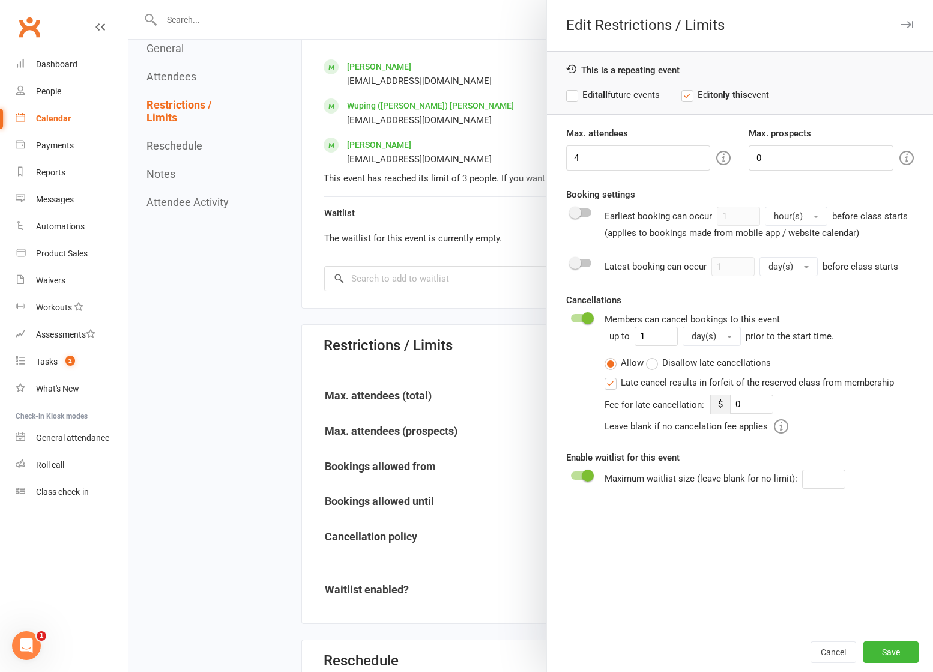
click at [566, 92] on label "Edit all future events" at bounding box center [613, 95] width 94 height 14
click at [893, 649] on button "Save" at bounding box center [891, 652] width 55 height 22
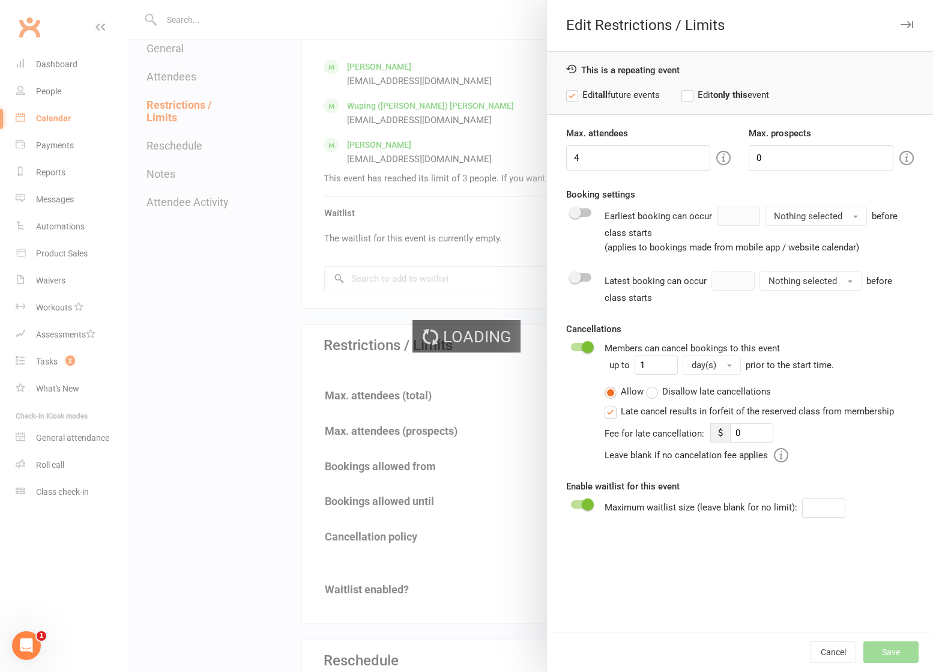
type input "0"
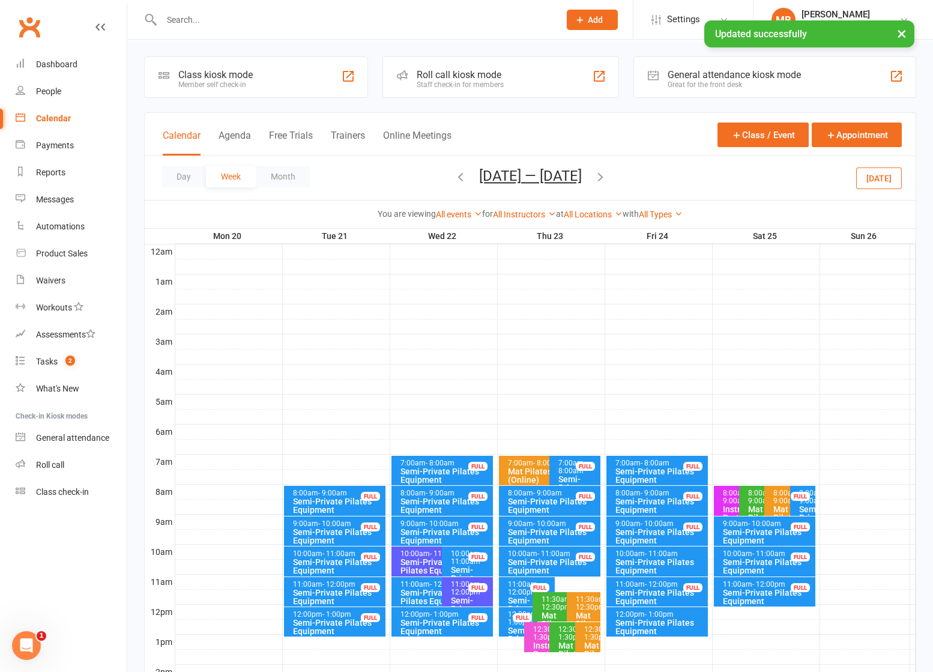
scroll to position [180, 0]
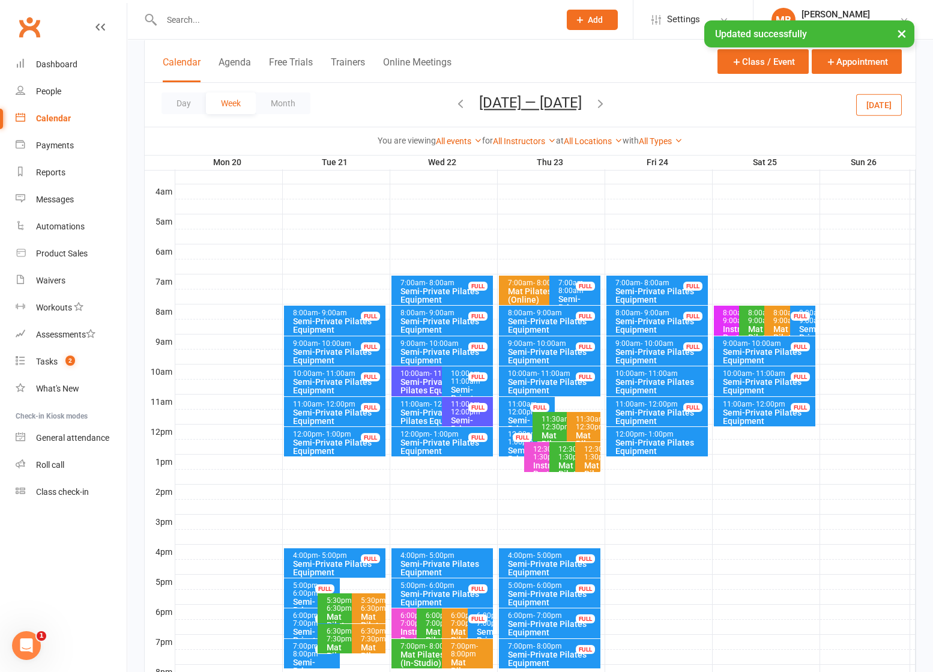
click at [424, 380] on div "Semi-Private Pilates Equipment" at bounding box center [439, 386] width 79 height 17
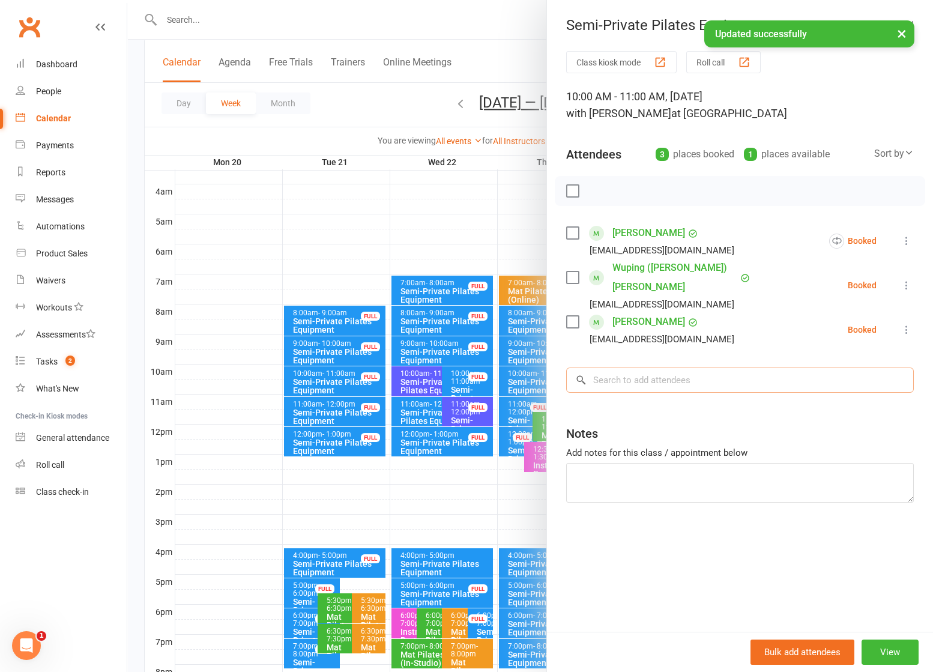
click at [638, 368] on input "search" at bounding box center [740, 380] width 348 height 25
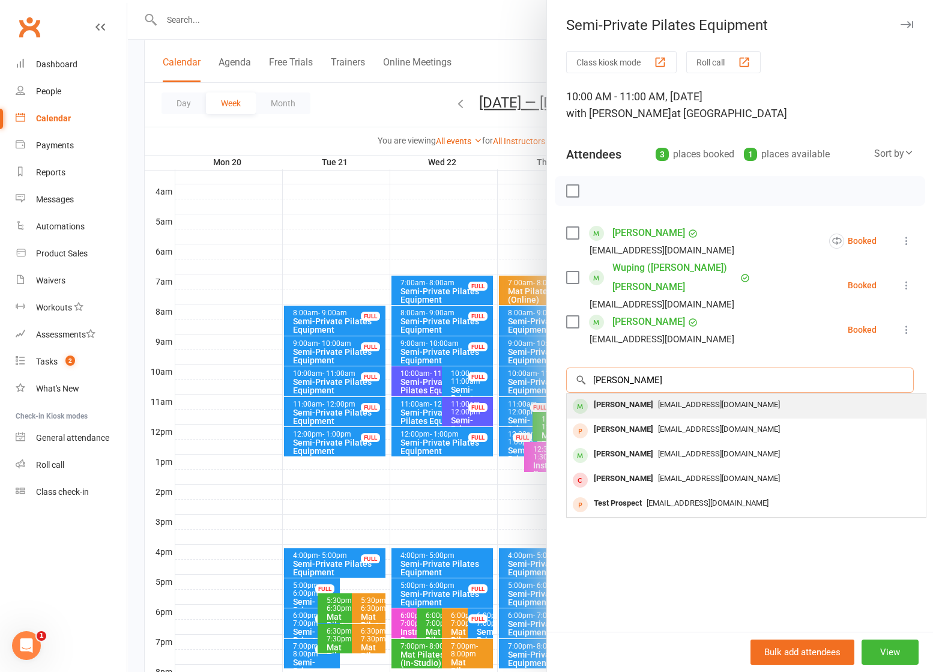
type input "corsini"
click at [637, 396] on div "[PERSON_NAME]" at bounding box center [623, 404] width 69 height 17
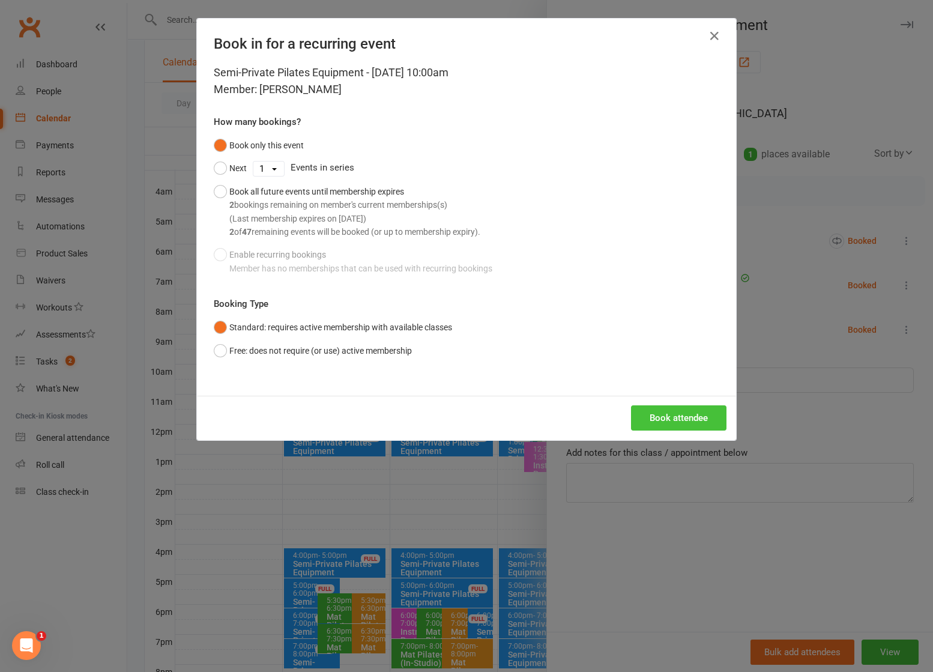
click at [665, 411] on button "Book attendee" at bounding box center [678, 417] width 95 height 25
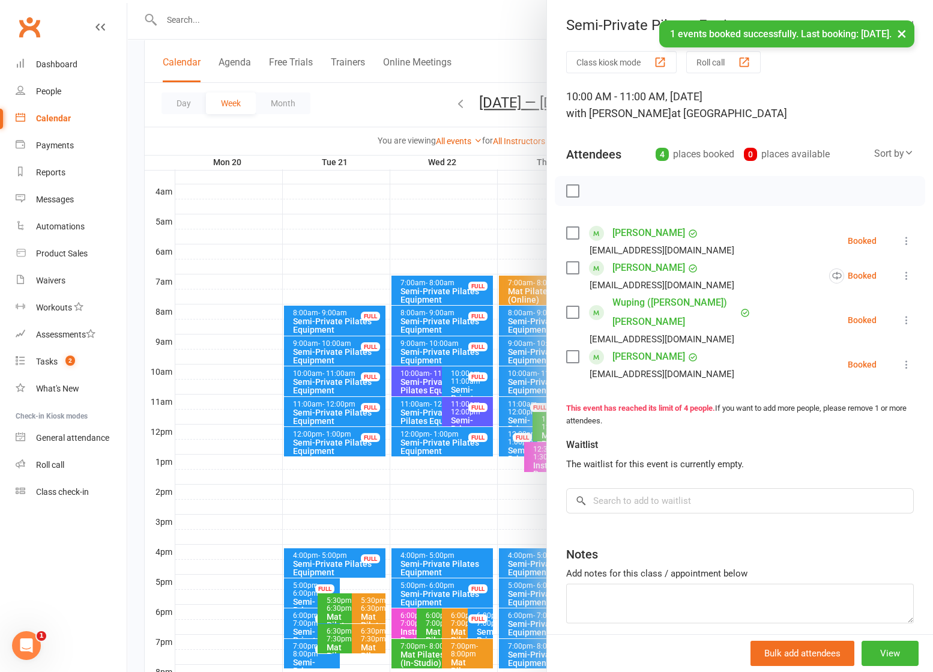
click at [404, 109] on div at bounding box center [530, 336] width 806 height 672
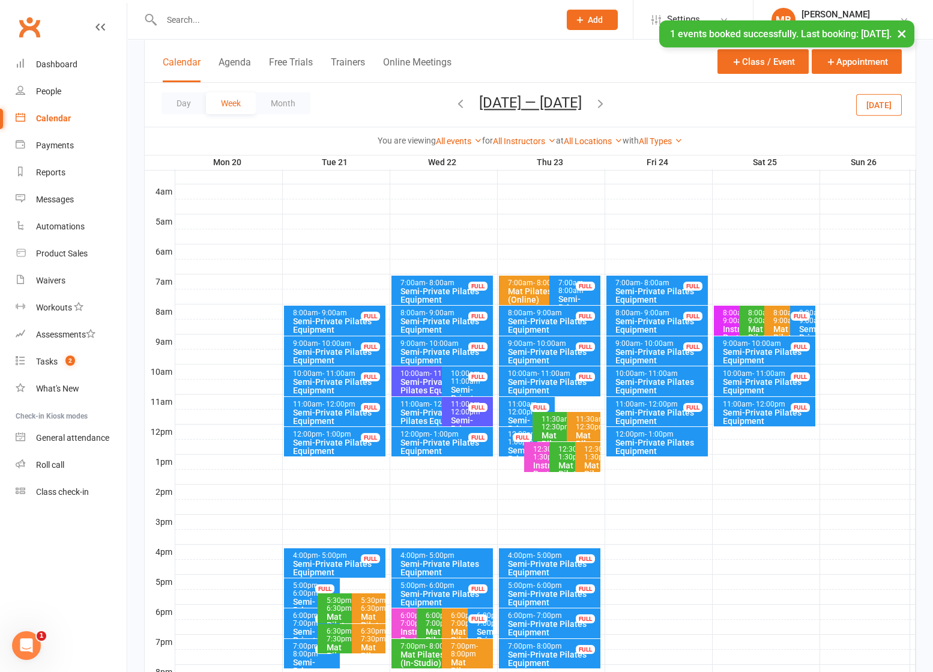
click at [605, 98] on icon "button" at bounding box center [600, 103] width 13 height 13
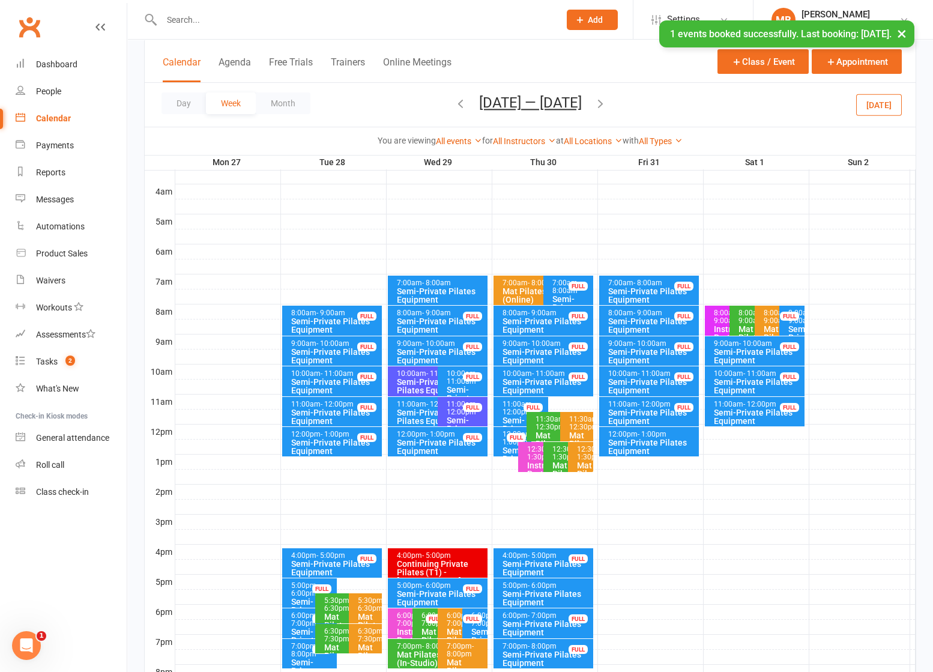
click at [416, 374] on div "10:00am - 11:00am" at bounding box center [434, 374] width 77 height 8
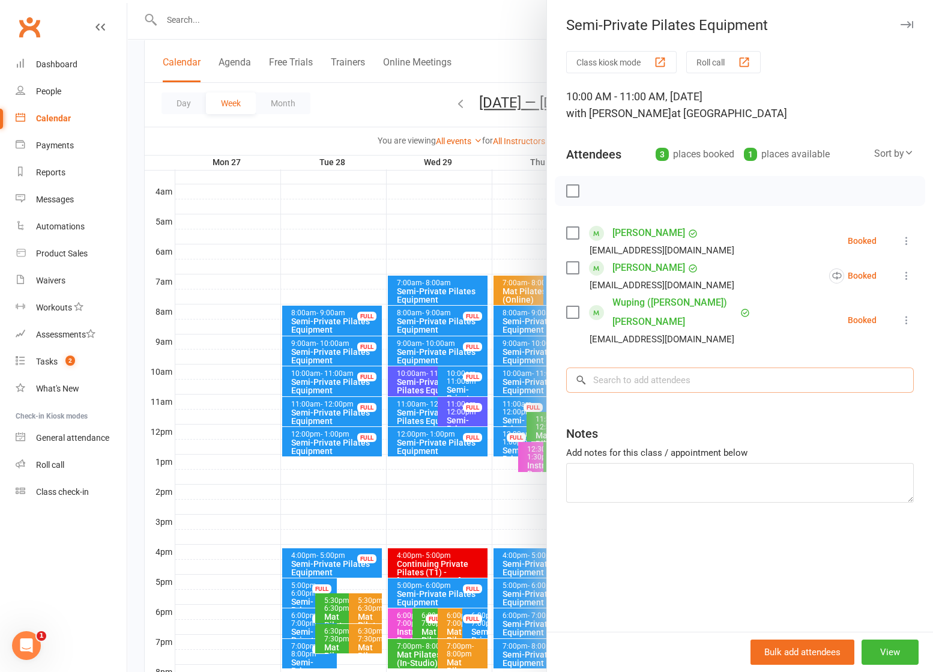
click at [664, 368] on input "search" at bounding box center [740, 380] width 348 height 25
type input "r"
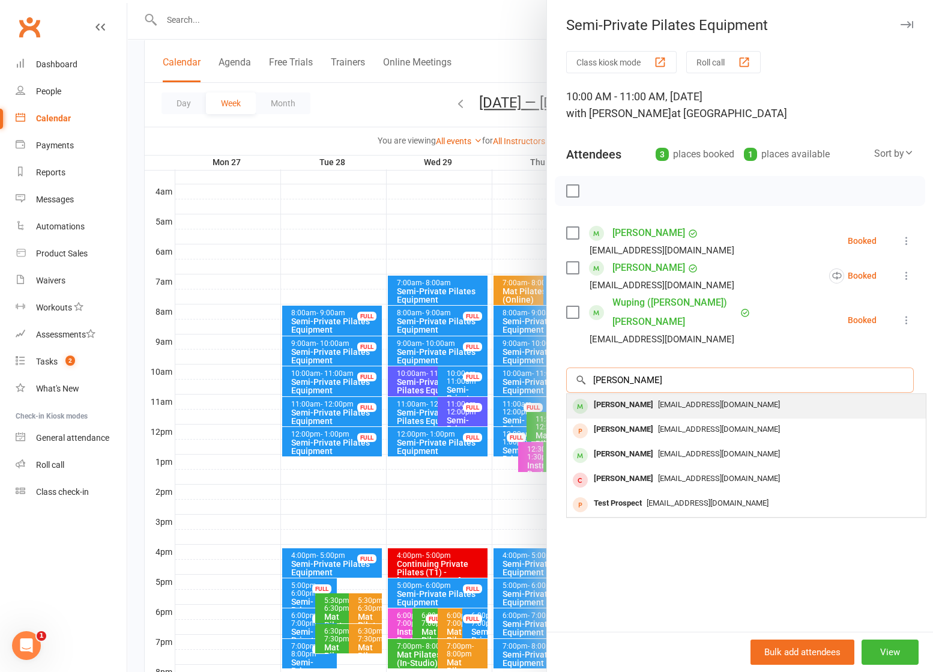
type input "corsini"
click at [669, 400] on span "[EMAIL_ADDRESS][DOMAIN_NAME]" at bounding box center [719, 404] width 122 height 9
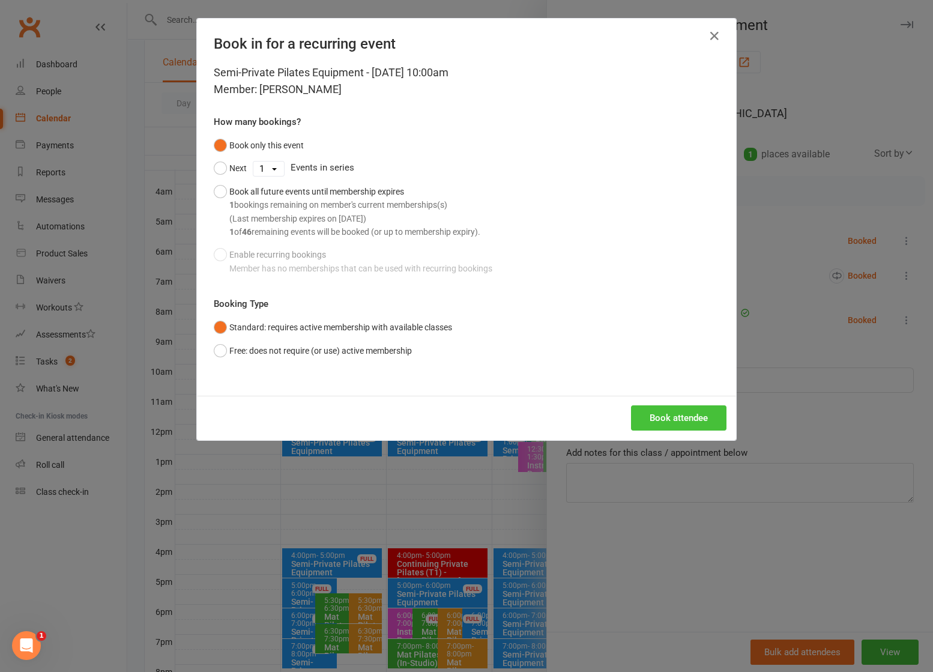
click at [686, 419] on button "Book attendee" at bounding box center [678, 417] width 95 height 25
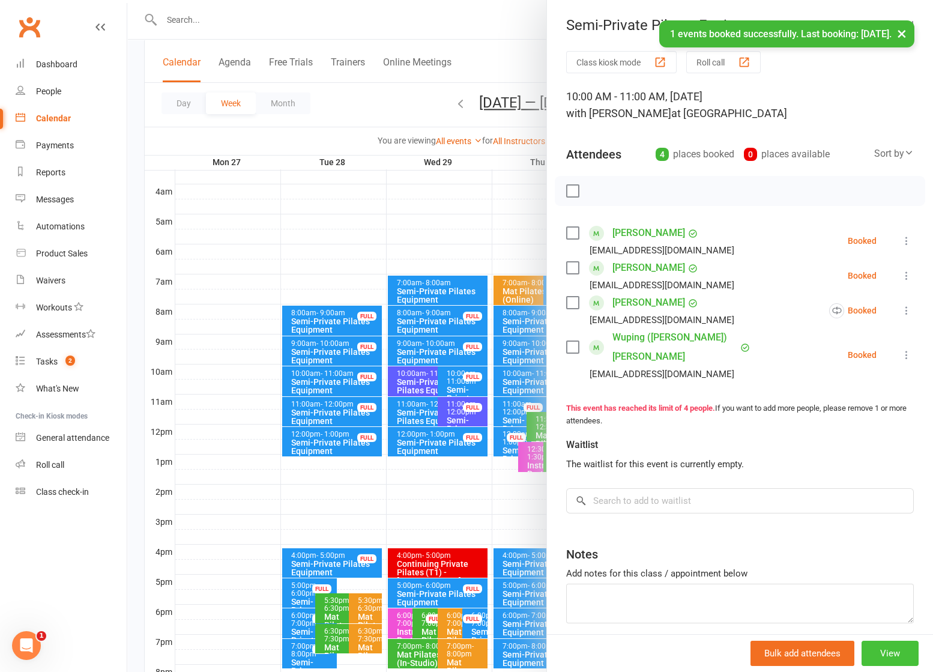
click at [864, 649] on button "View" at bounding box center [890, 653] width 57 height 25
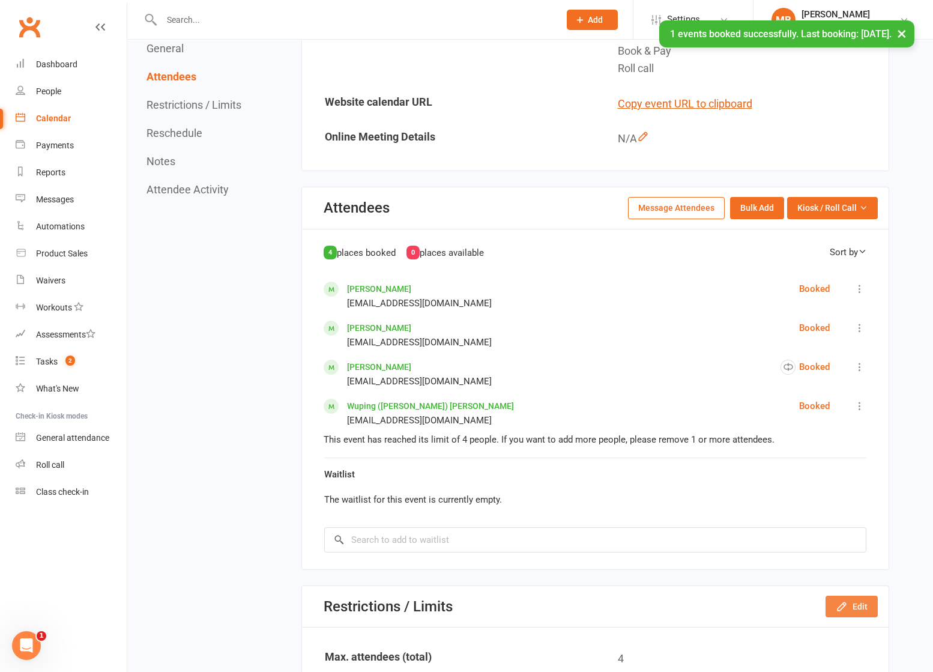
scroll to position [450, 0]
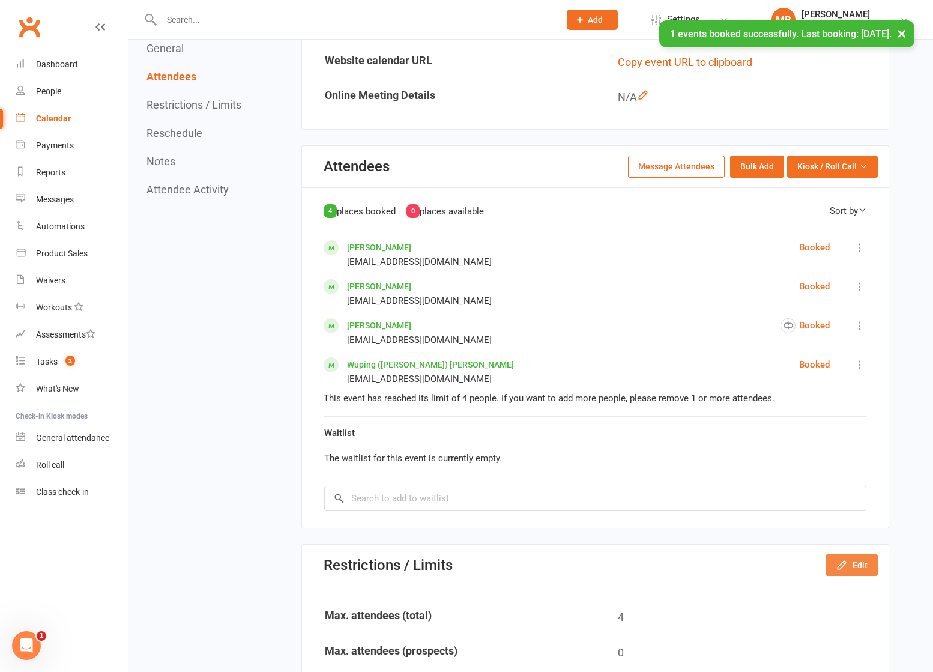
click at [842, 559] on icon "button" at bounding box center [842, 565] width 12 height 12
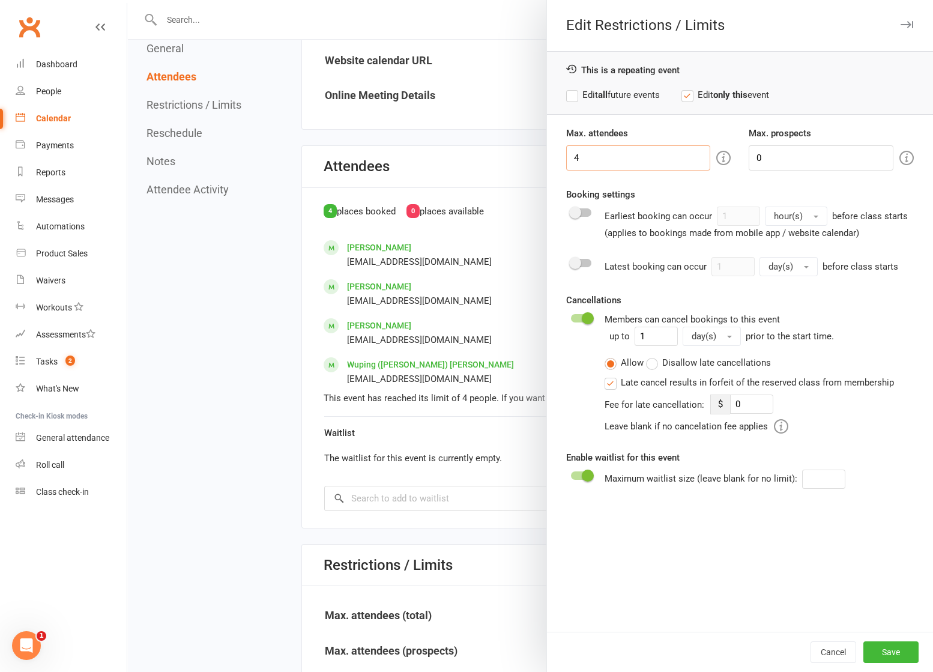
drag, startPoint x: 577, startPoint y: 153, endPoint x: 464, endPoint y: 144, distance: 113.9
click at [467, 0] on div "Edit Restrictions / Limits This is a repeating event Edit all future events Edi…" at bounding box center [530, 0] width 806 height 0
type input "3"
click at [566, 93] on label "Edit all future events" at bounding box center [613, 95] width 94 height 14
click at [888, 645] on button "Save" at bounding box center [891, 652] width 55 height 22
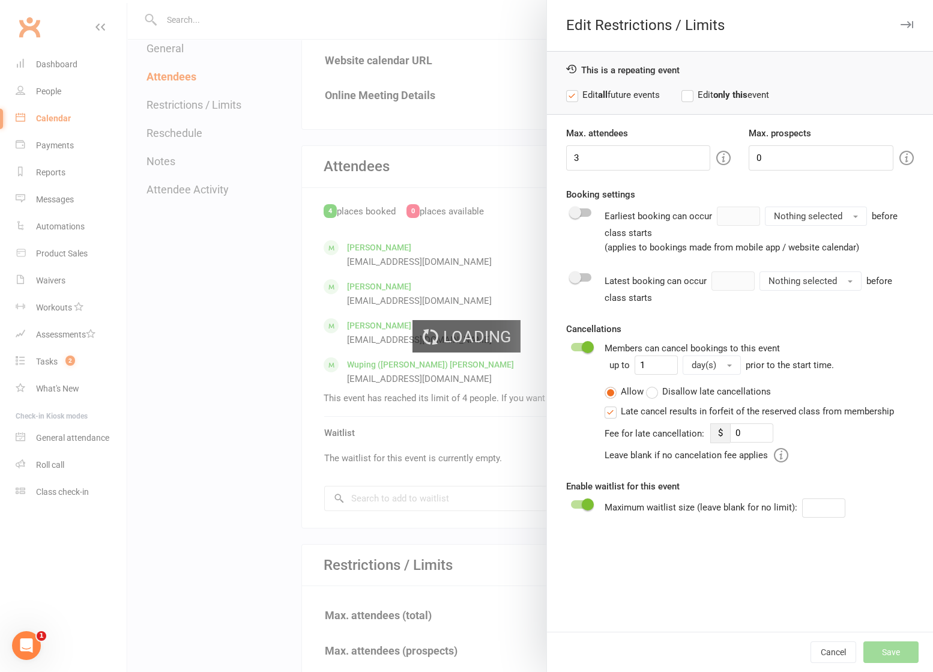
type input "0"
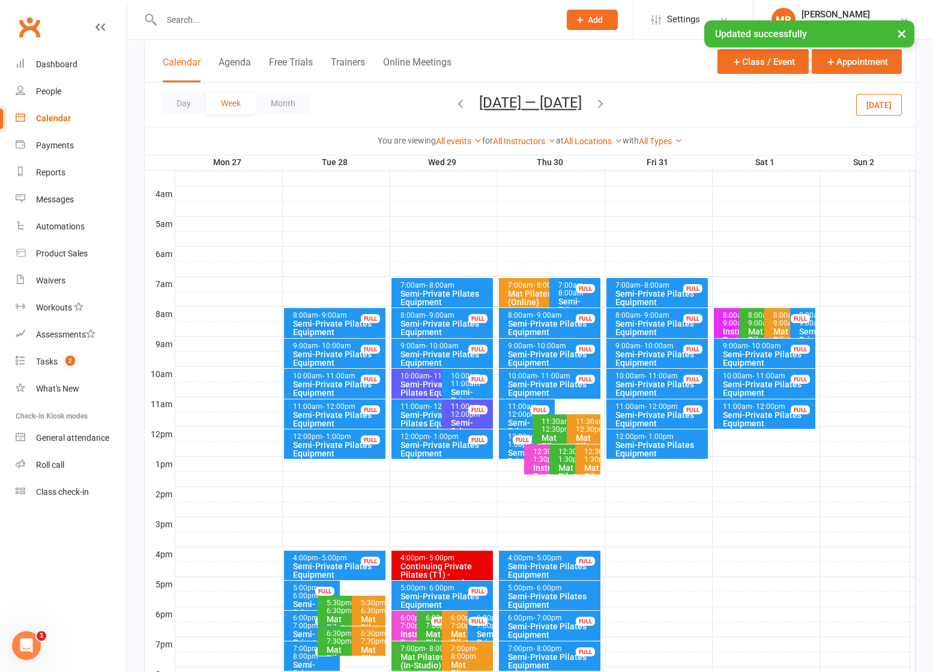
scroll to position [180, 0]
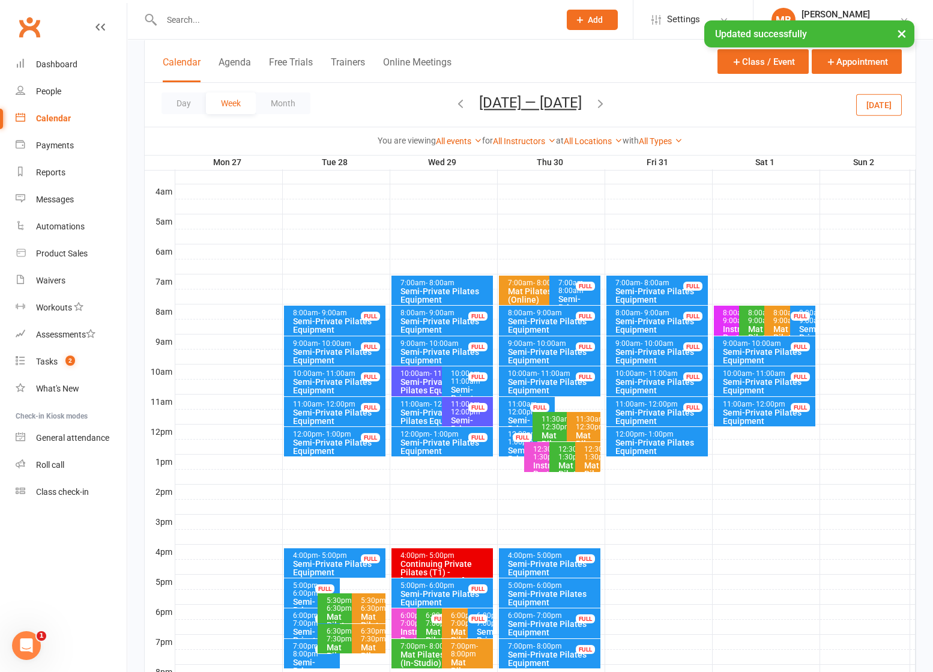
click at [454, 100] on icon "button" at bounding box center [460, 103] width 13 height 13
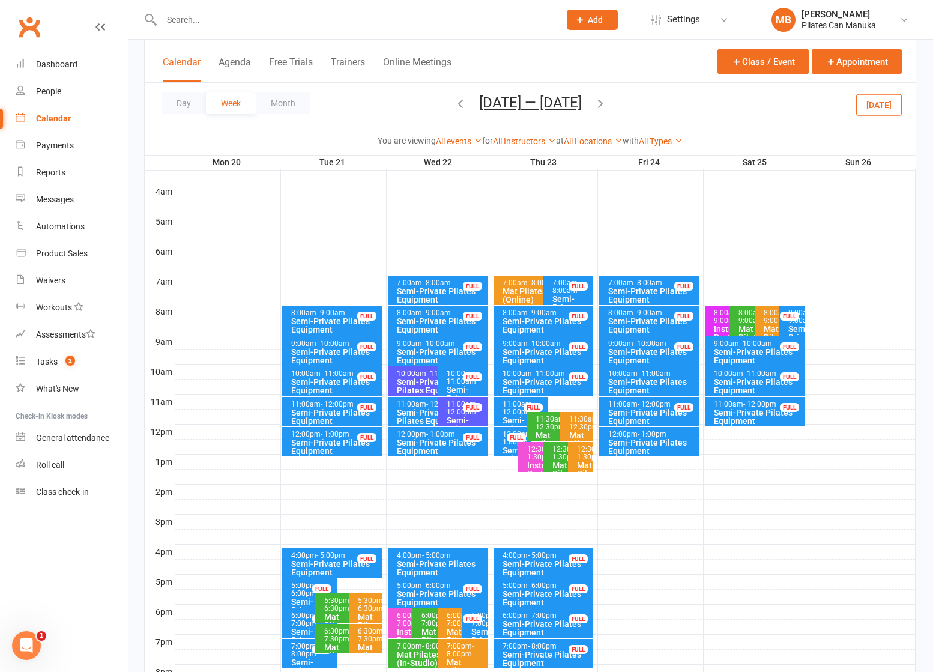
click at [416, 381] on div "Semi-Private Pilates Equipment" at bounding box center [434, 386] width 77 height 17
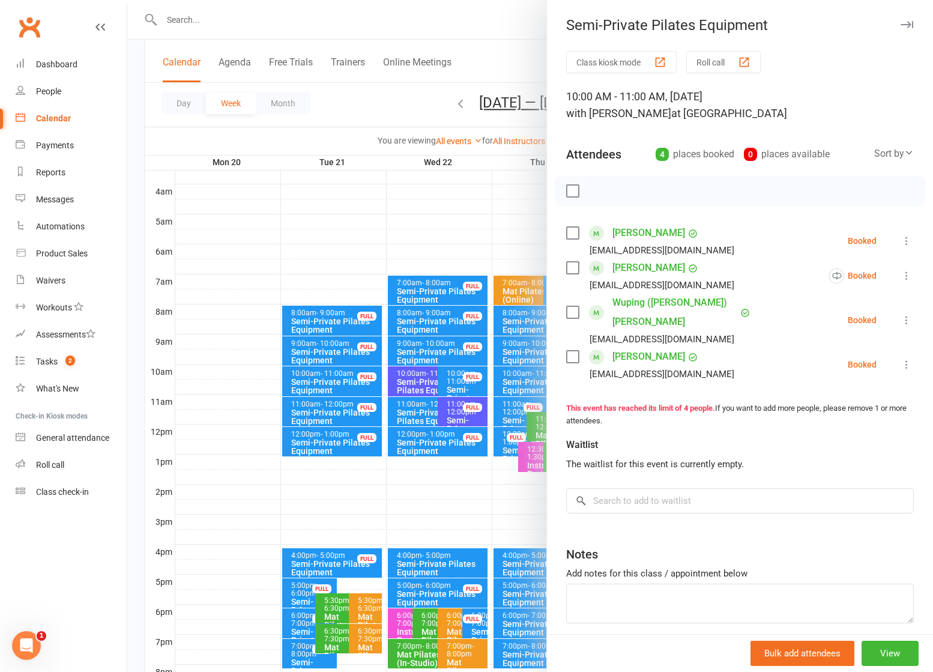
click at [419, 117] on div at bounding box center [530, 336] width 806 height 672
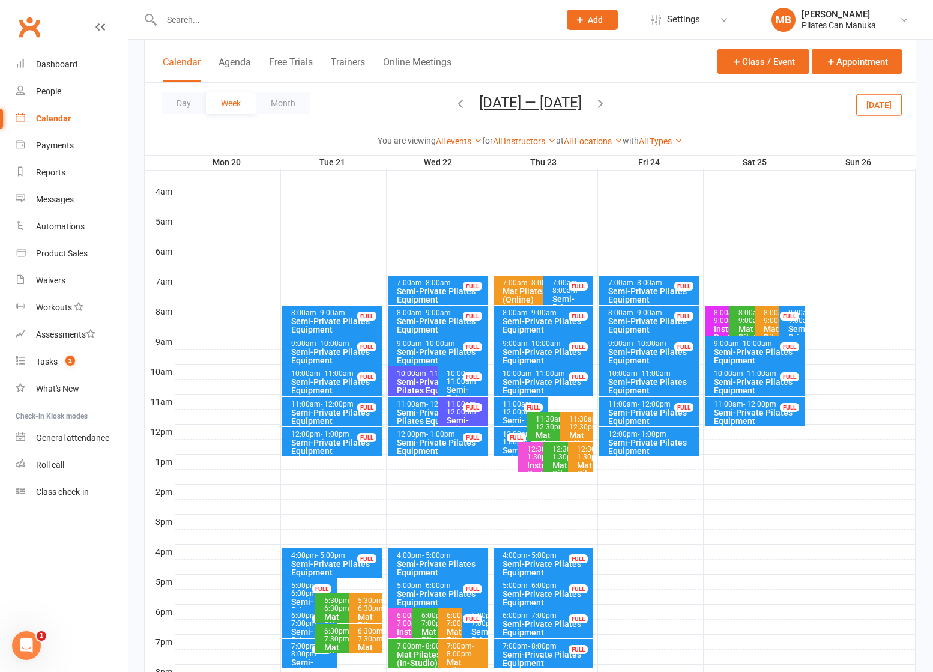
click at [454, 102] on icon "button" at bounding box center [460, 103] width 13 height 13
click at [415, 380] on div "Semi-Private Pilates Equipment" at bounding box center [434, 386] width 77 height 17
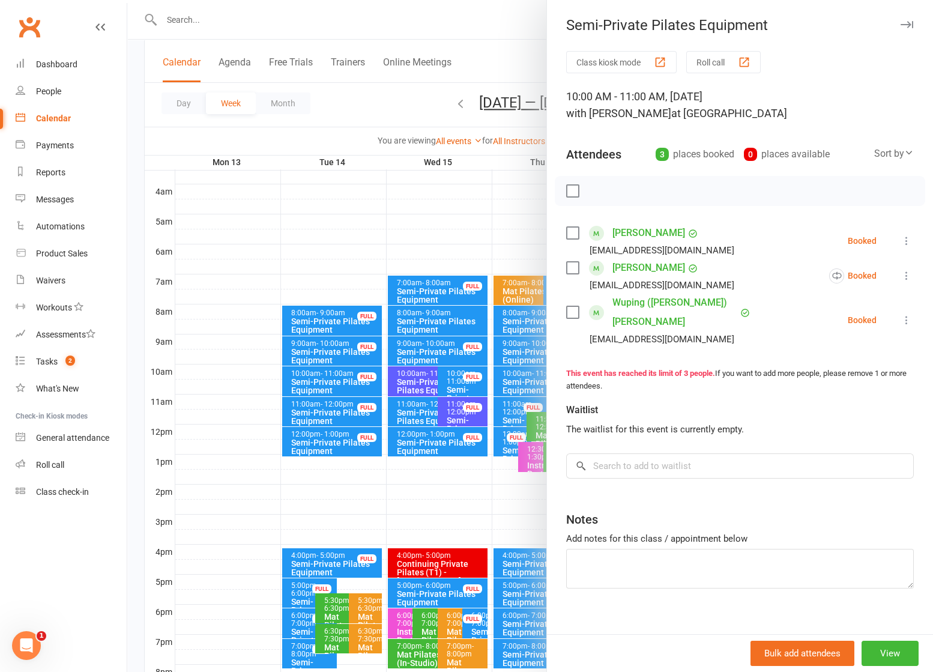
drag, startPoint x: 410, startPoint y: 116, endPoint x: 598, endPoint y: 137, distance: 189.2
click at [417, 116] on div at bounding box center [530, 336] width 806 height 672
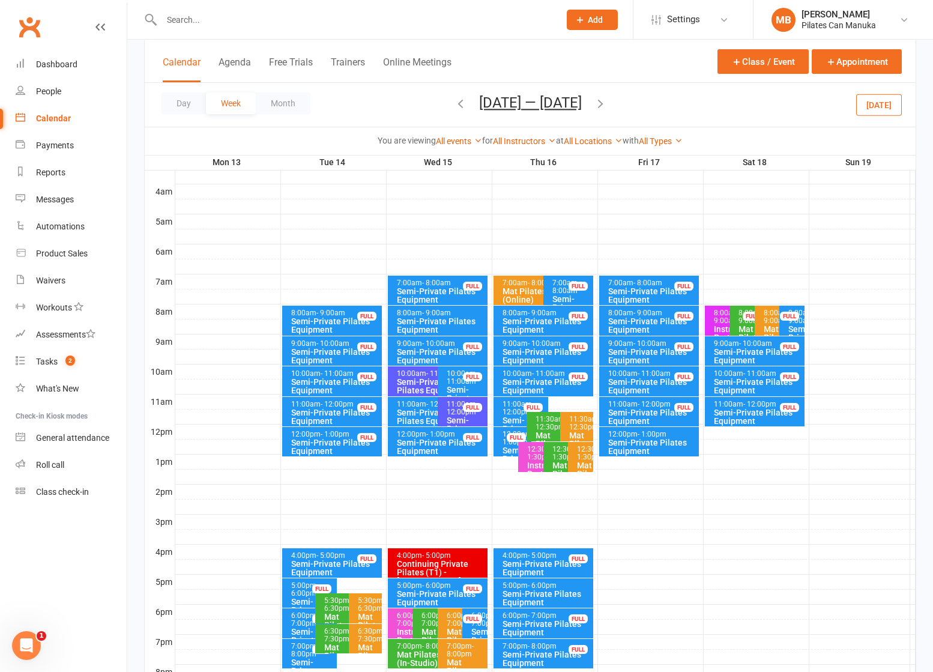
click at [604, 104] on icon "button" at bounding box center [600, 103] width 13 height 13
click at [414, 381] on div "Semi-Private Pilates Equipment" at bounding box center [434, 386] width 77 height 17
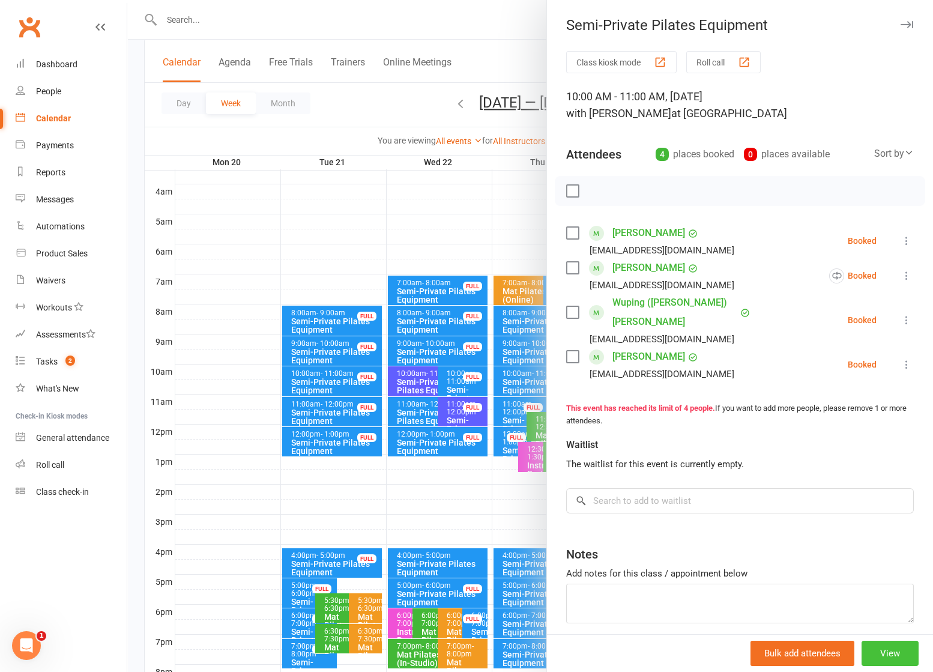
drag, startPoint x: 867, startPoint y: 650, endPoint x: 851, endPoint y: 542, distance: 109.9
click at [868, 650] on button "View" at bounding box center [890, 653] width 57 height 25
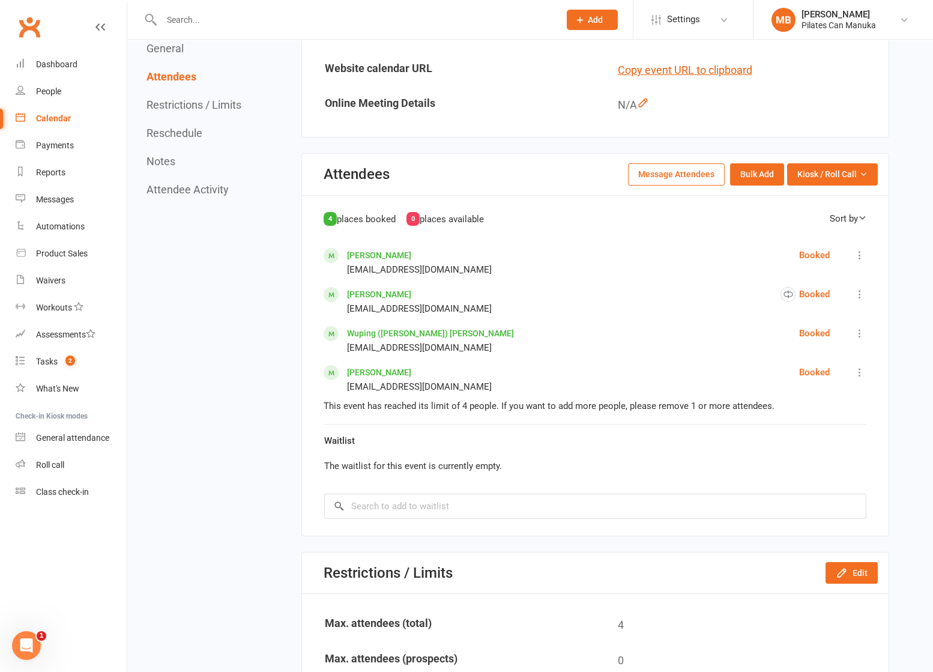
scroll to position [540, 0]
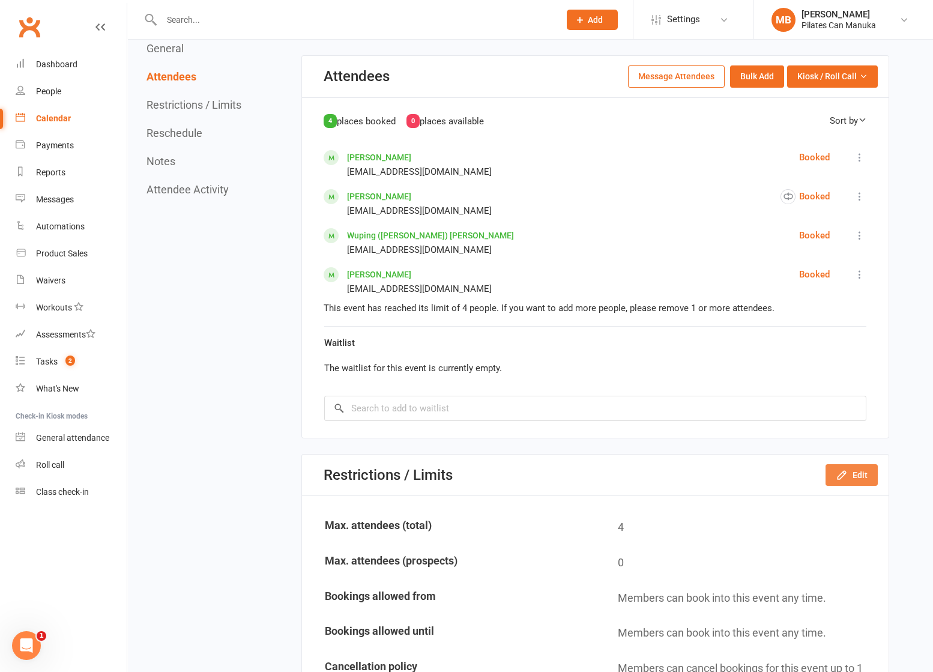
click at [857, 467] on button "Edit" at bounding box center [852, 475] width 52 height 22
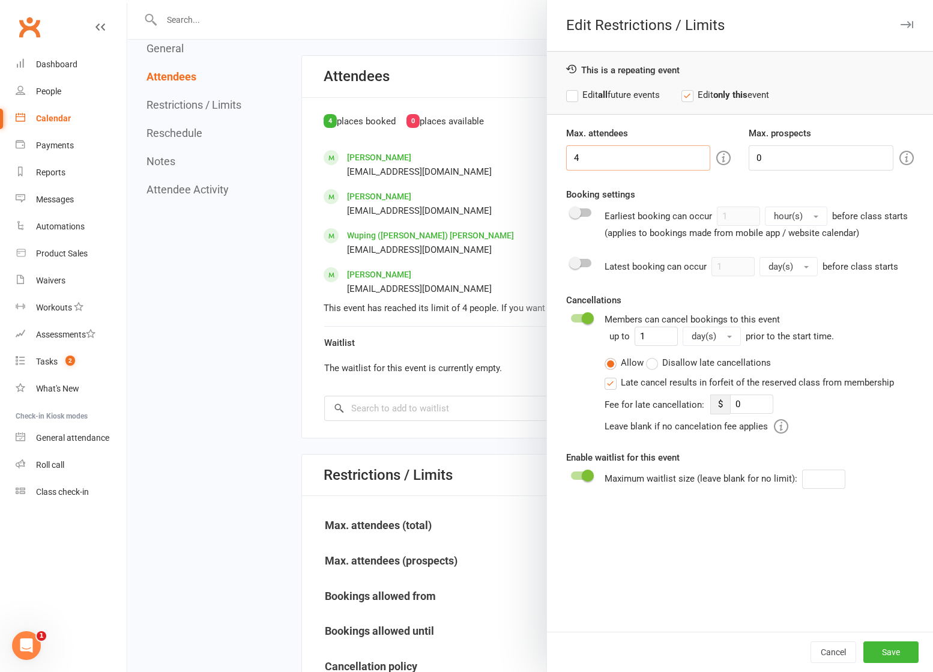
drag, startPoint x: 611, startPoint y: 148, endPoint x: 456, endPoint y: 135, distance: 155.5
click at [448, 0] on div "Edit Restrictions / Limits This is a repeating event Edit all future events Edi…" at bounding box center [530, 0] width 806 height 0
type input "3"
click at [880, 643] on button "Save" at bounding box center [891, 652] width 55 height 22
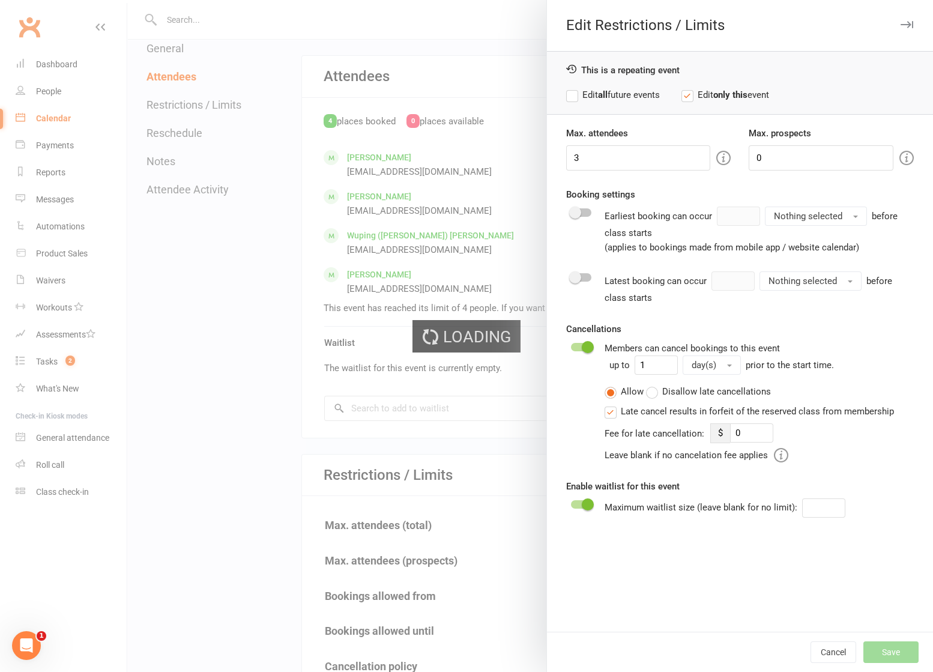
type input "0"
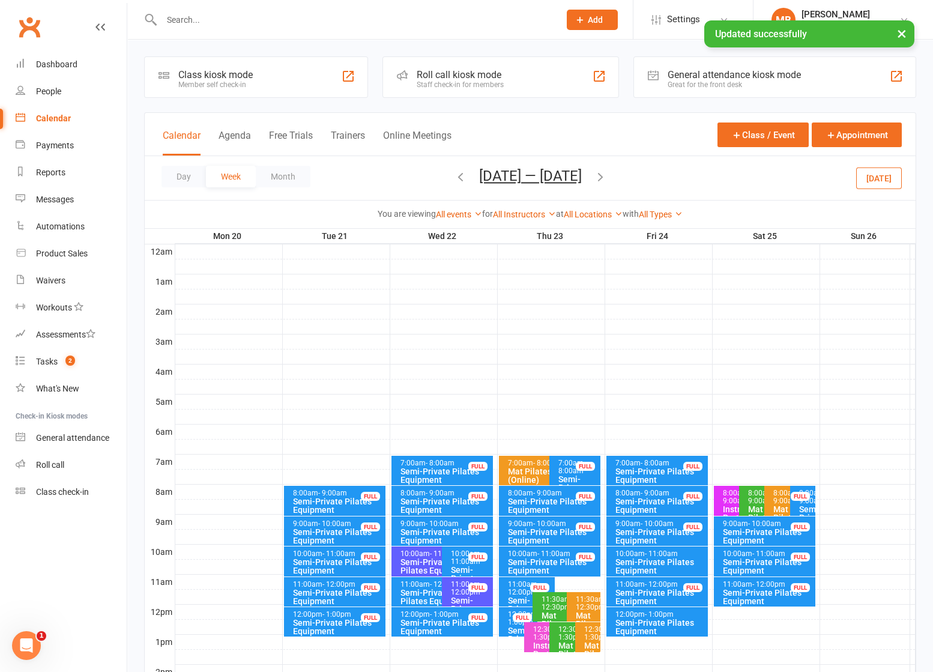
drag, startPoint x: 608, startPoint y: 177, endPoint x: 568, endPoint y: 217, distance: 56.9
click at [607, 177] on icon "button" at bounding box center [600, 176] width 13 height 13
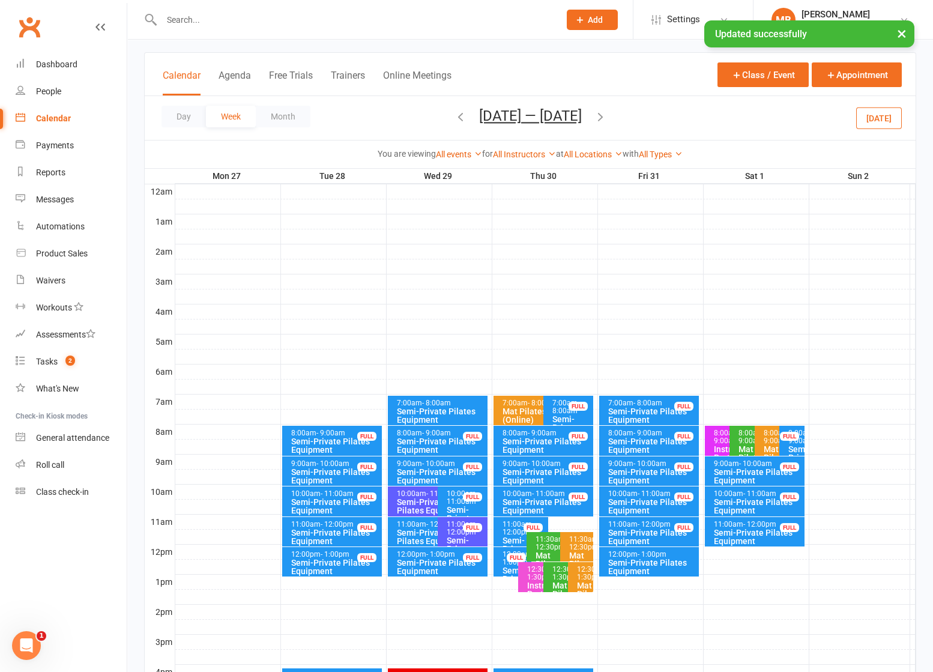
scroll to position [90, 0]
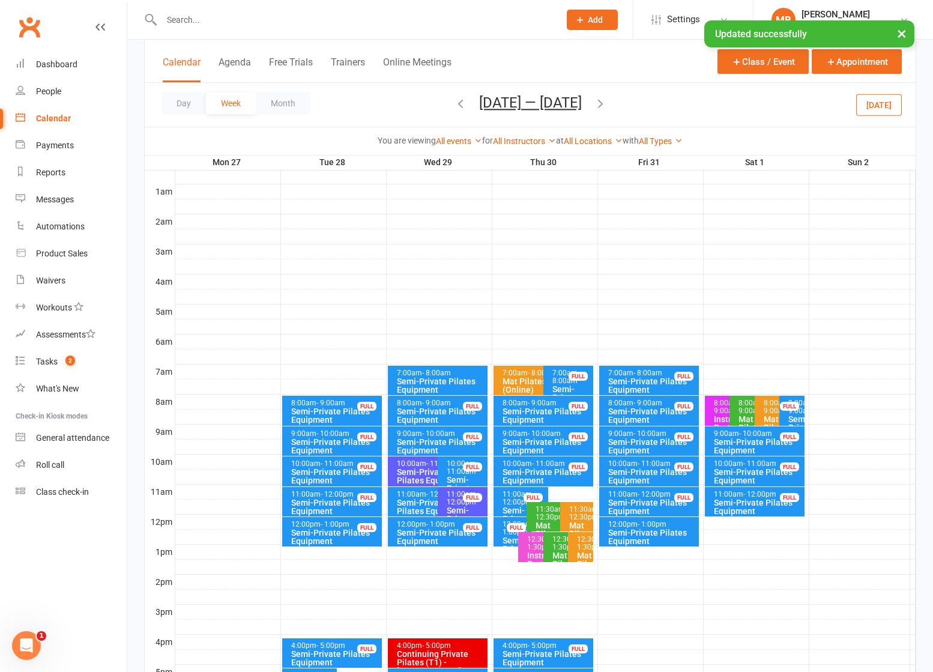
click at [416, 470] on div "Semi-Private Pilates Equipment" at bounding box center [434, 476] width 77 height 17
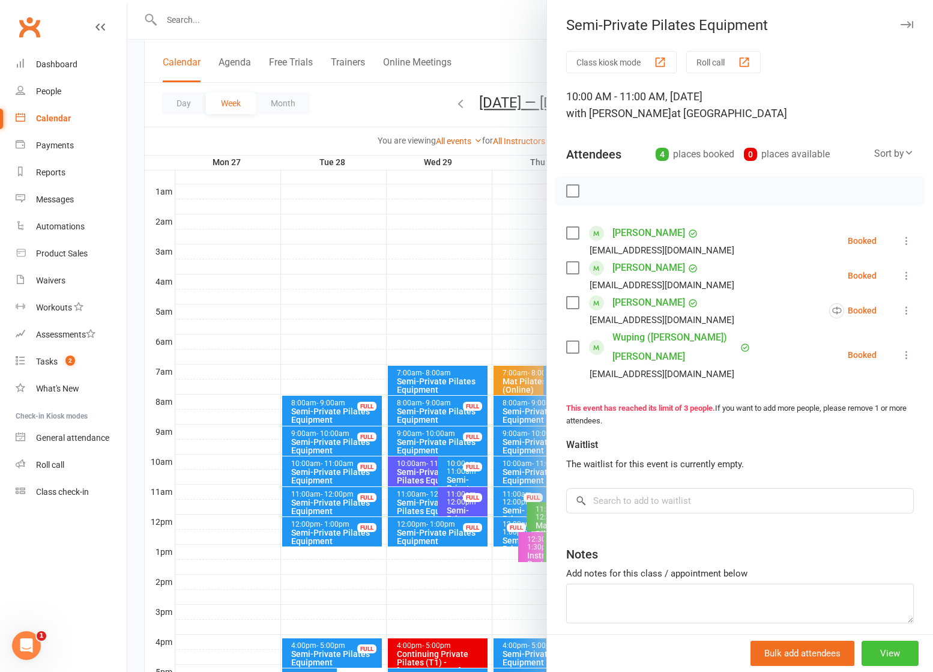
click at [879, 646] on button "View" at bounding box center [890, 653] width 57 height 25
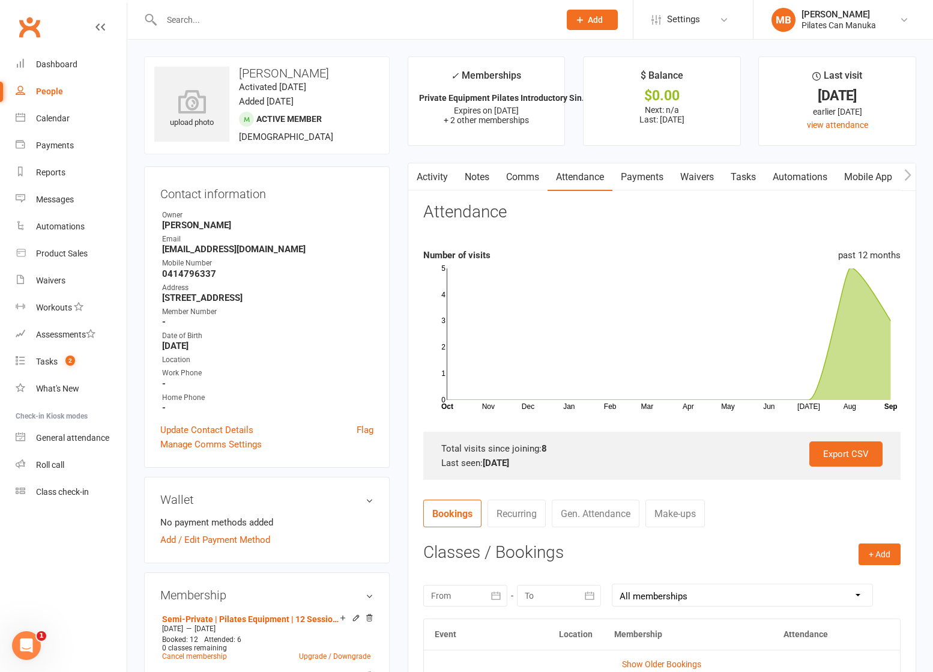
click at [479, 180] on link "Notes" at bounding box center [476, 177] width 41 height 28
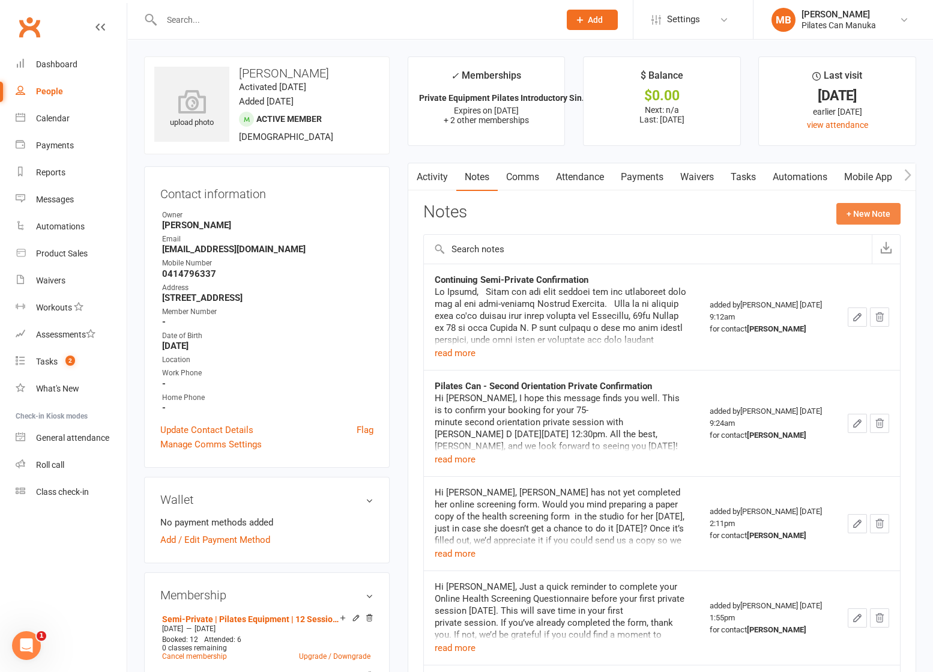
click at [895, 214] on button "+ New Note" at bounding box center [869, 214] width 64 height 22
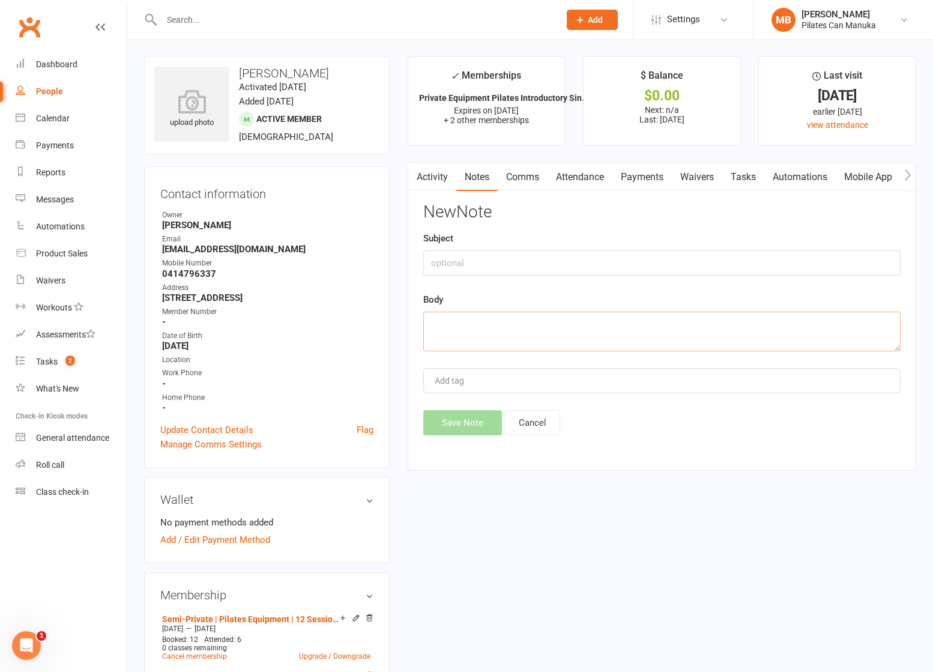
click at [474, 326] on textarea at bounding box center [661, 332] width 477 height 40
paste textarea "Hi [PERSON_NAME], I hope this message finds you well. This is to let you know t…"
type textarea "Hi [PERSON_NAME], I hope this message finds you well. This is to let you know t…"
click at [557, 259] on input "text" at bounding box center [661, 262] width 477 height 25
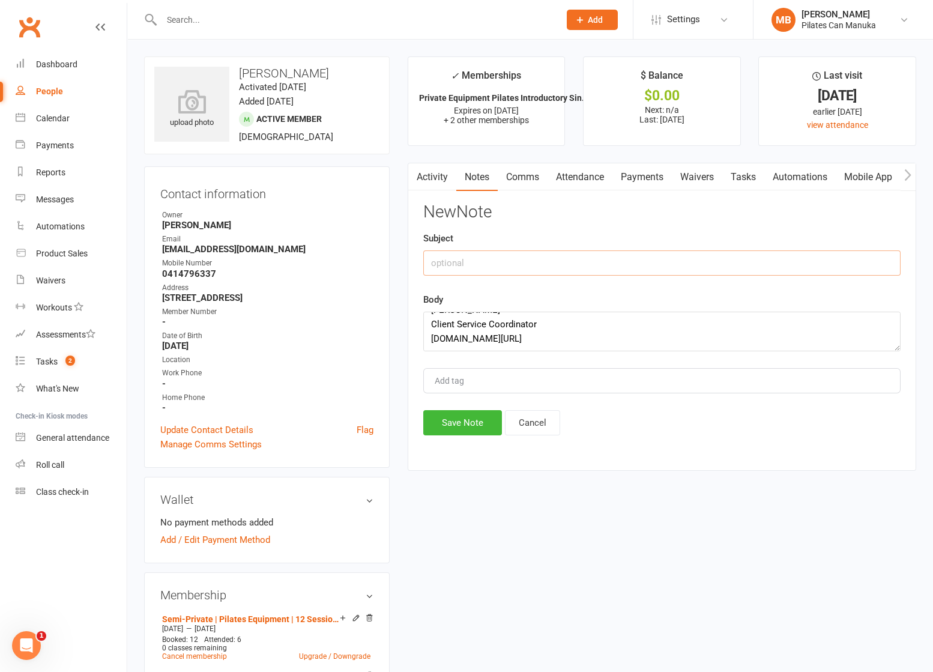
paste input "Pilates Can - Update on Your Semi-Private Bookings"
type input "Pilates Can - Update on Your Semi-Private Bookings"
click at [465, 416] on button "Save Note" at bounding box center [462, 422] width 79 height 25
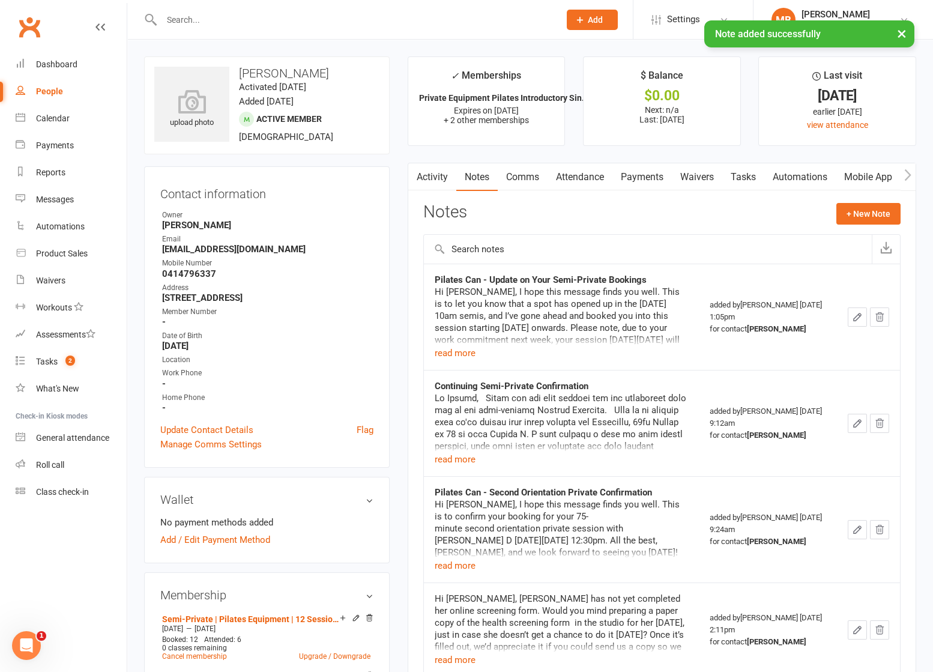
scroll to position [450, 0]
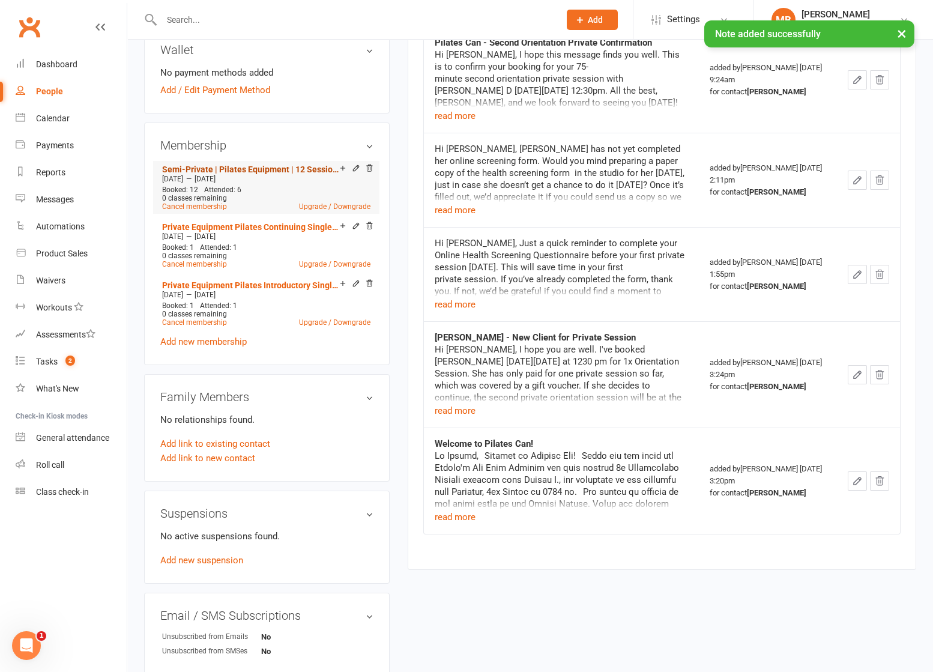
click at [221, 168] on link "Semi-Private | Pilates Equipment | 12 Sessions" at bounding box center [251, 170] width 178 height 10
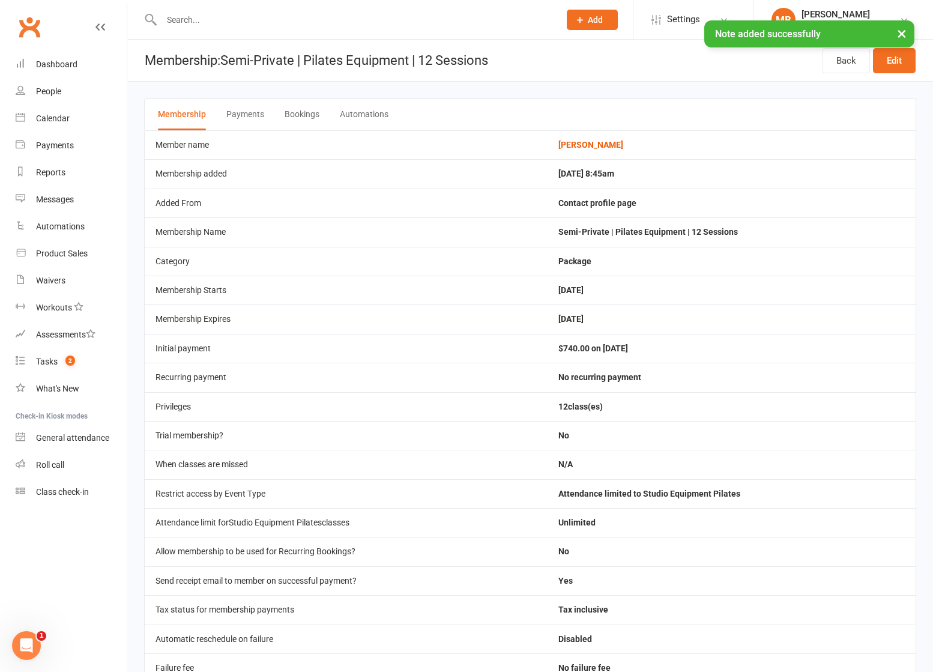
click at [294, 111] on button "Bookings" at bounding box center [302, 114] width 35 height 31
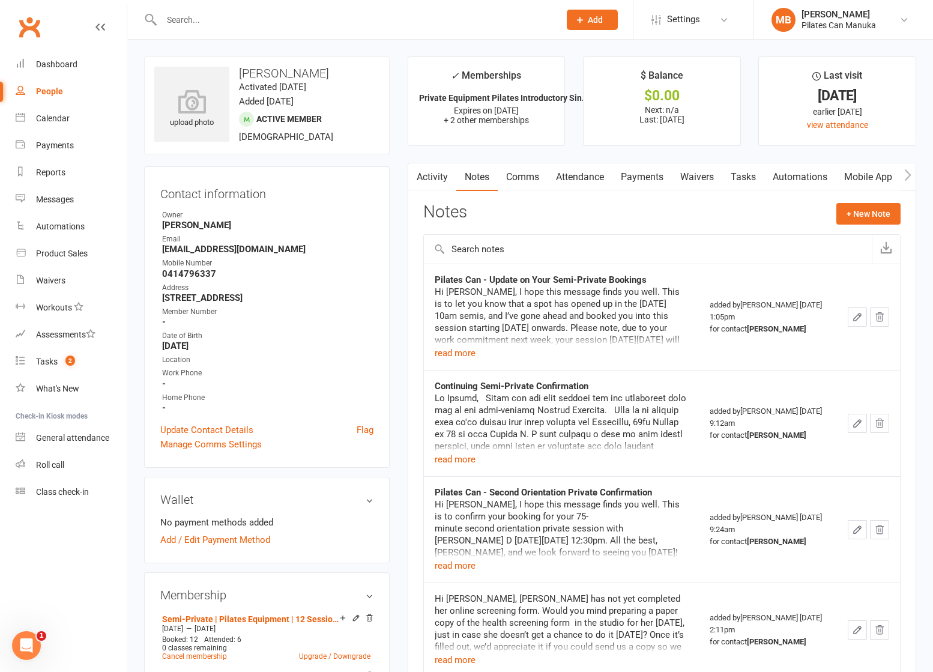
click at [214, 245] on strong "[EMAIL_ADDRESS][DOMAIN_NAME]" at bounding box center [267, 249] width 211 height 11
copy render-form-field "[EMAIL_ADDRESS][DOMAIN_NAME]"
click at [322, 234] on div "Email" at bounding box center [267, 239] width 211 height 11
